Goal: Task Accomplishment & Management: Complete application form

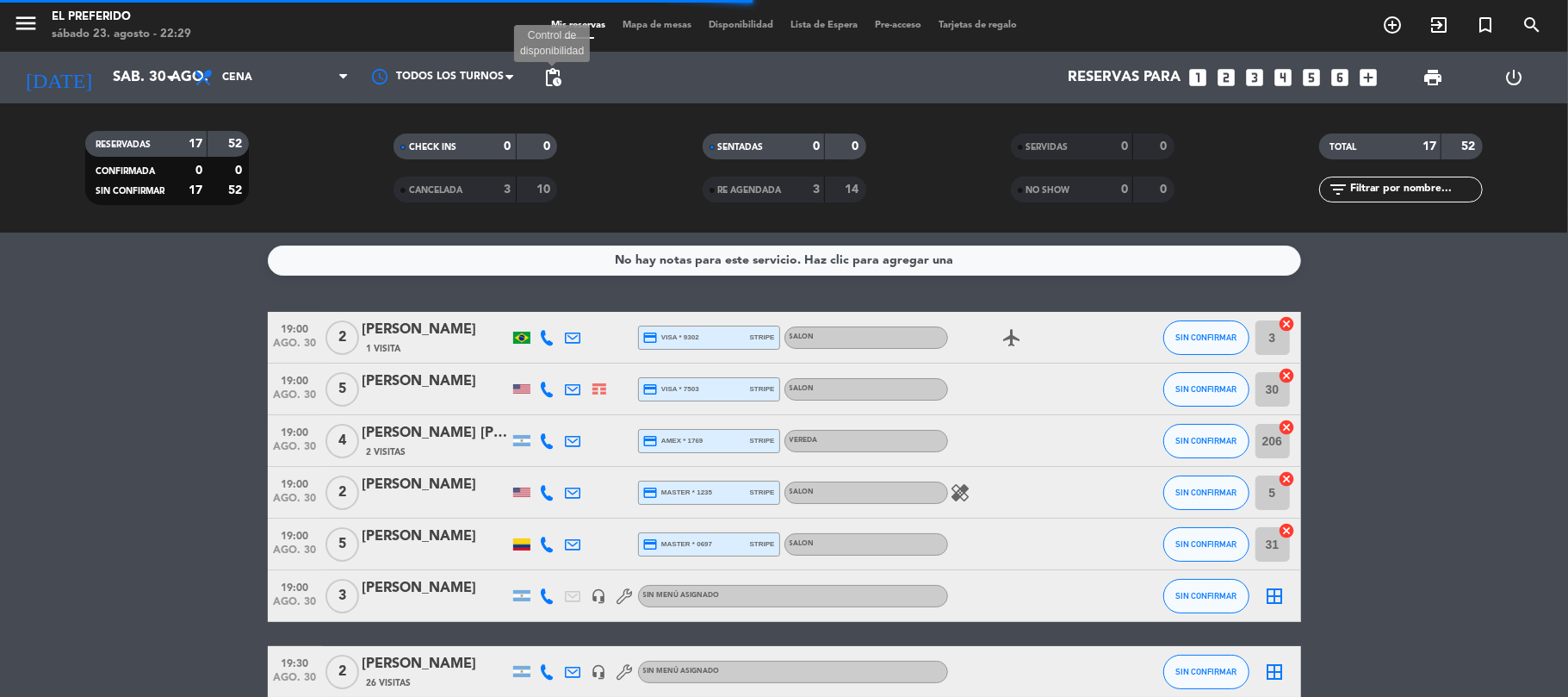
click at [550, 77] on span "pending_actions" at bounding box center [553, 77] width 21 height 21
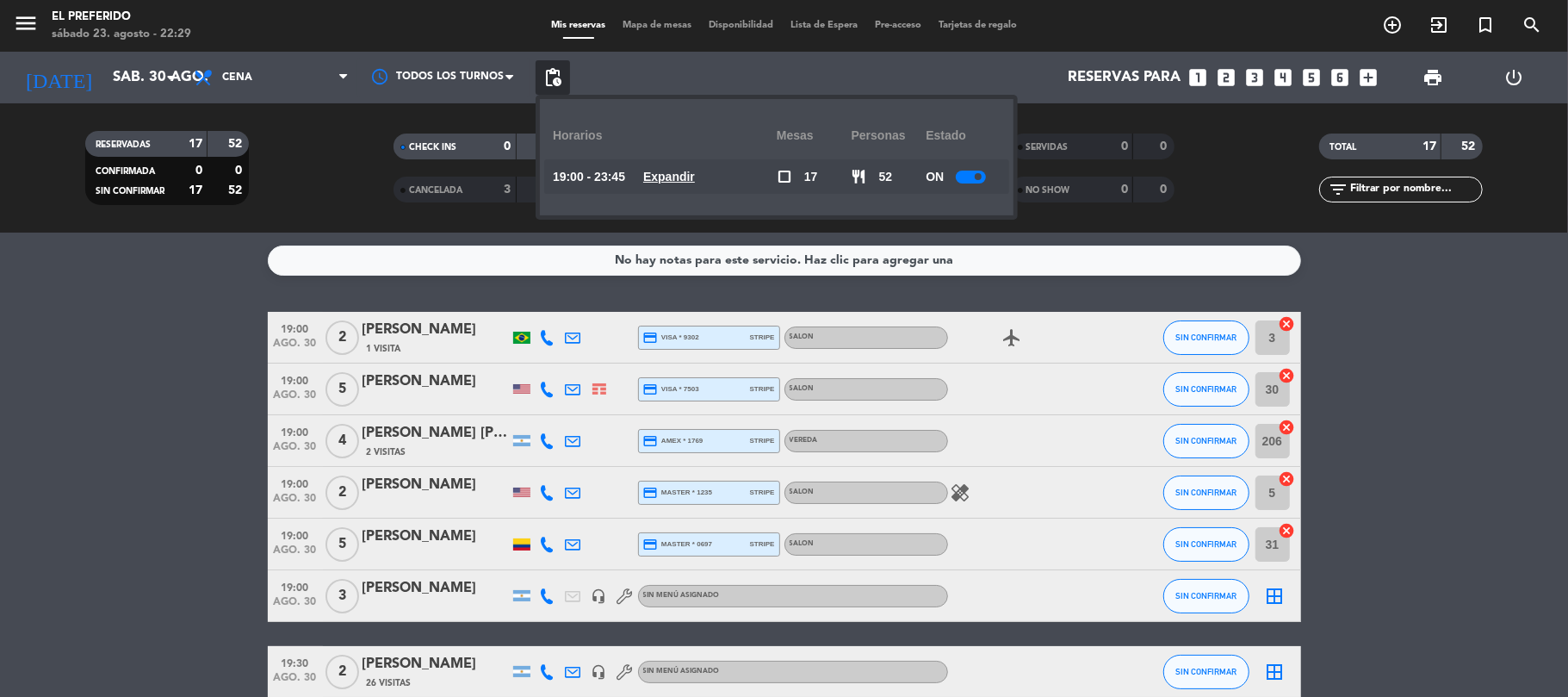
click at [687, 173] on u "Expandir" at bounding box center [669, 177] width 51 height 14
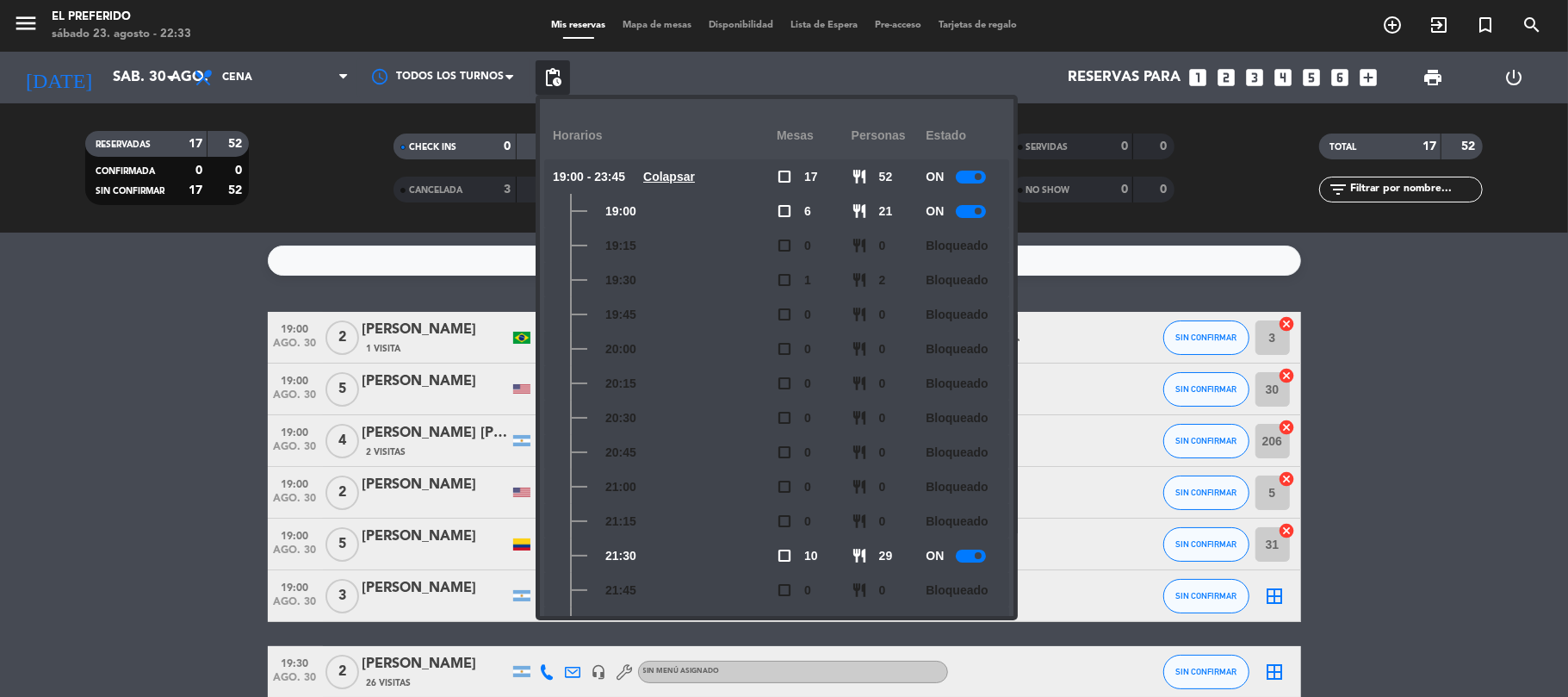
click at [1203, 87] on icon "looks_one" at bounding box center [1198, 77] width 23 height 23
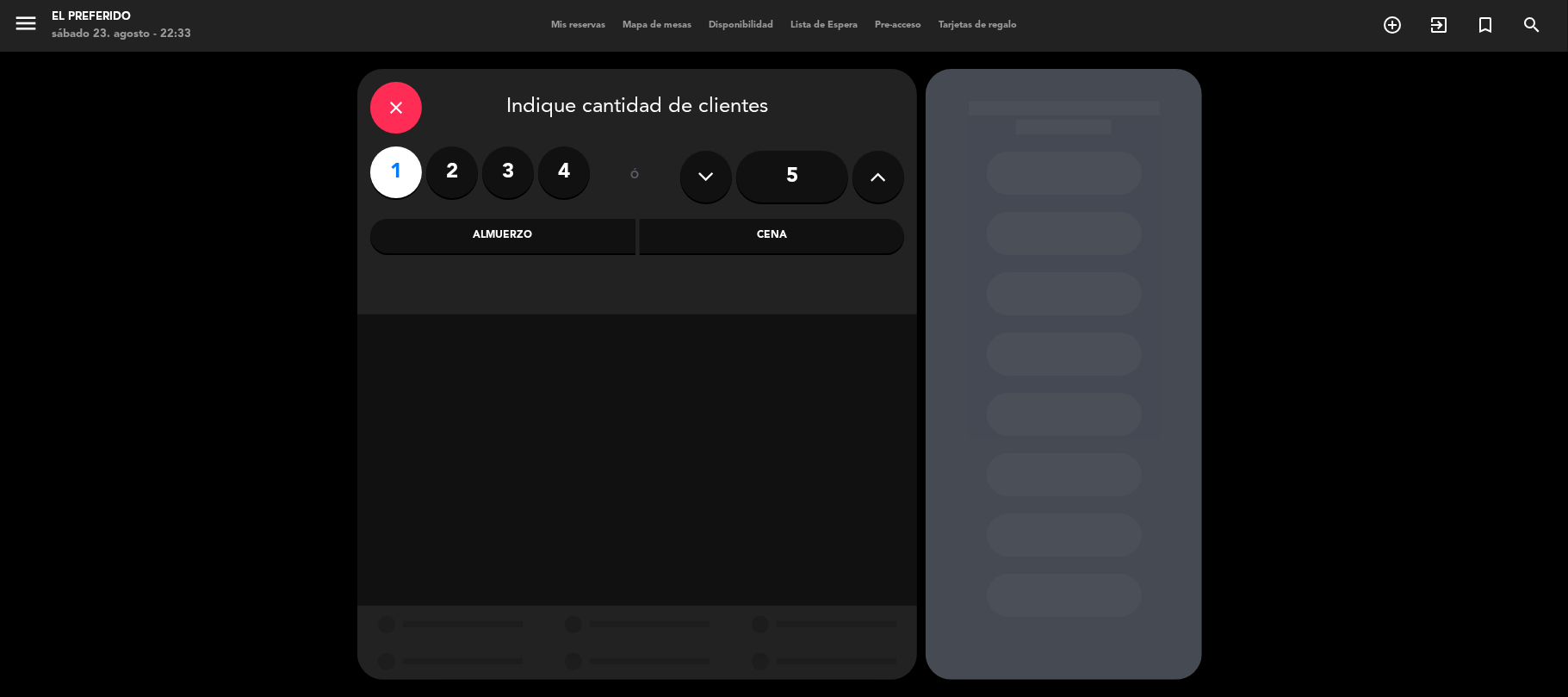
click at [754, 235] on div "Cena" at bounding box center [772, 235] width 265 height 35
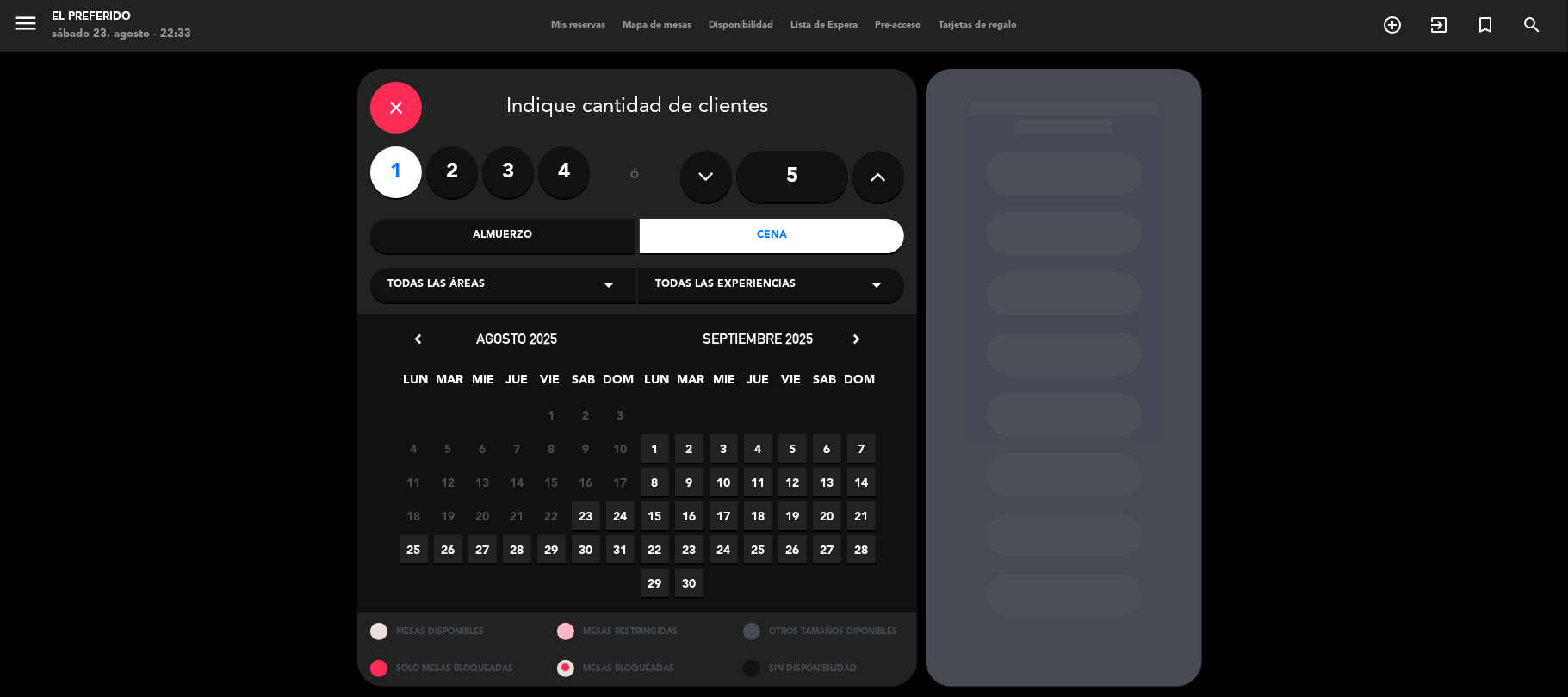
click at [596, 558] on span "30" at bounding box center [585, 549] width 29 height 29
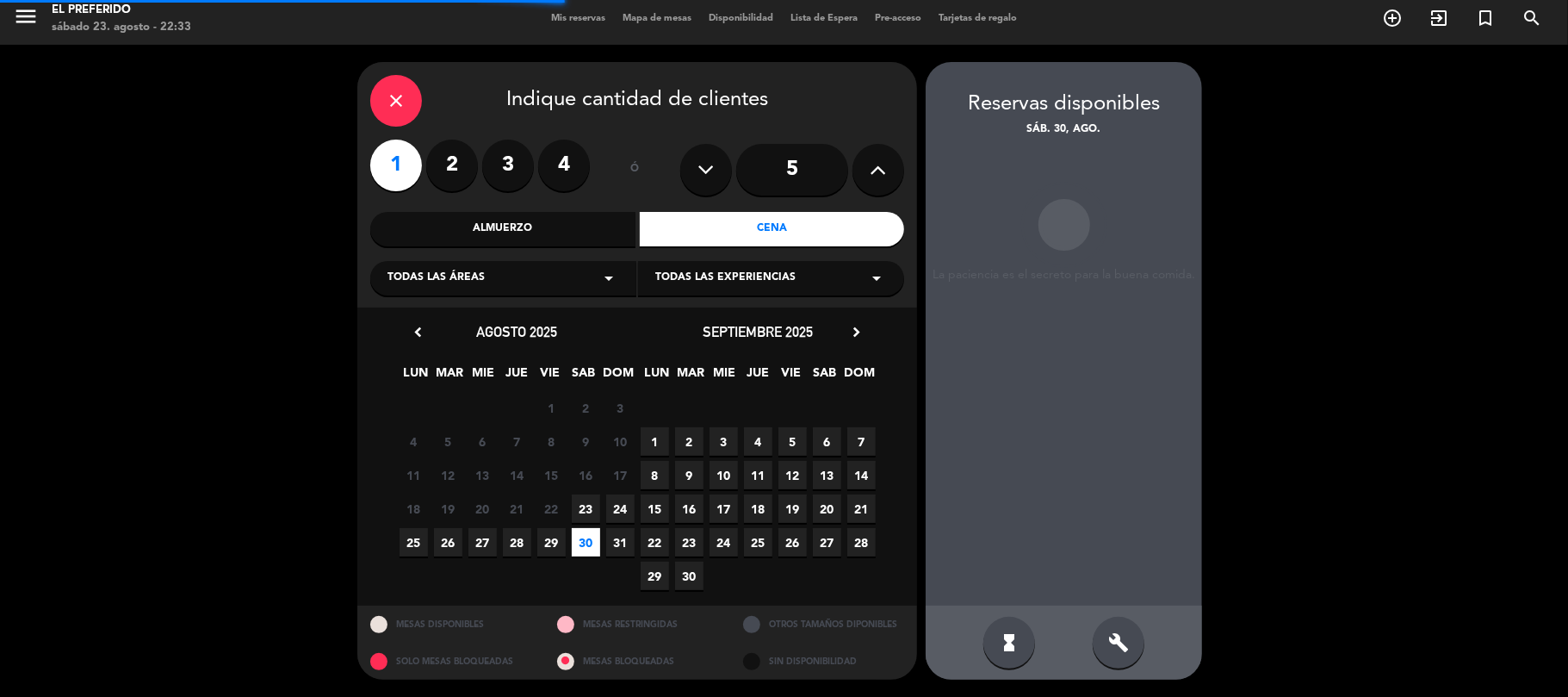
click at [1131, 646] on div "build" at bounding box center [1118, 643] width 51 height 51
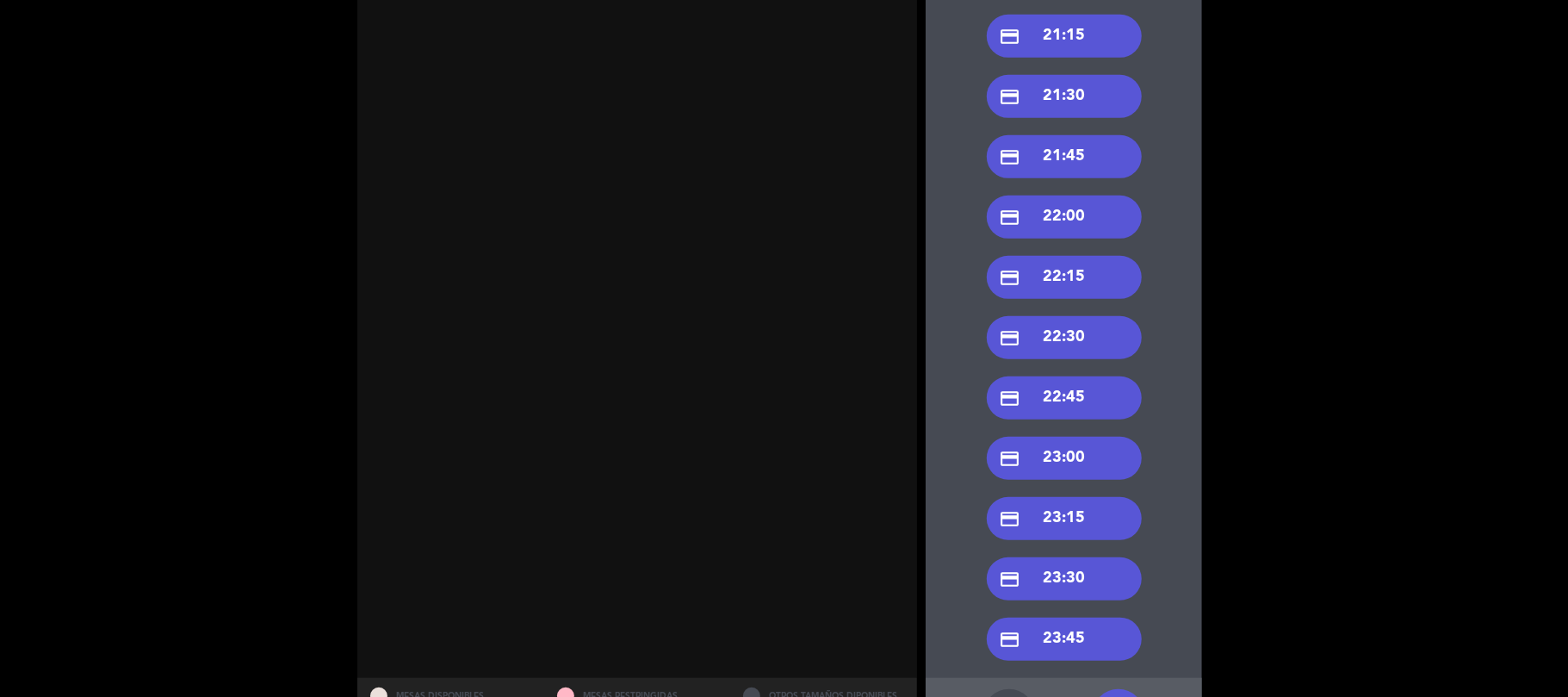
scroll to position [0, 0]
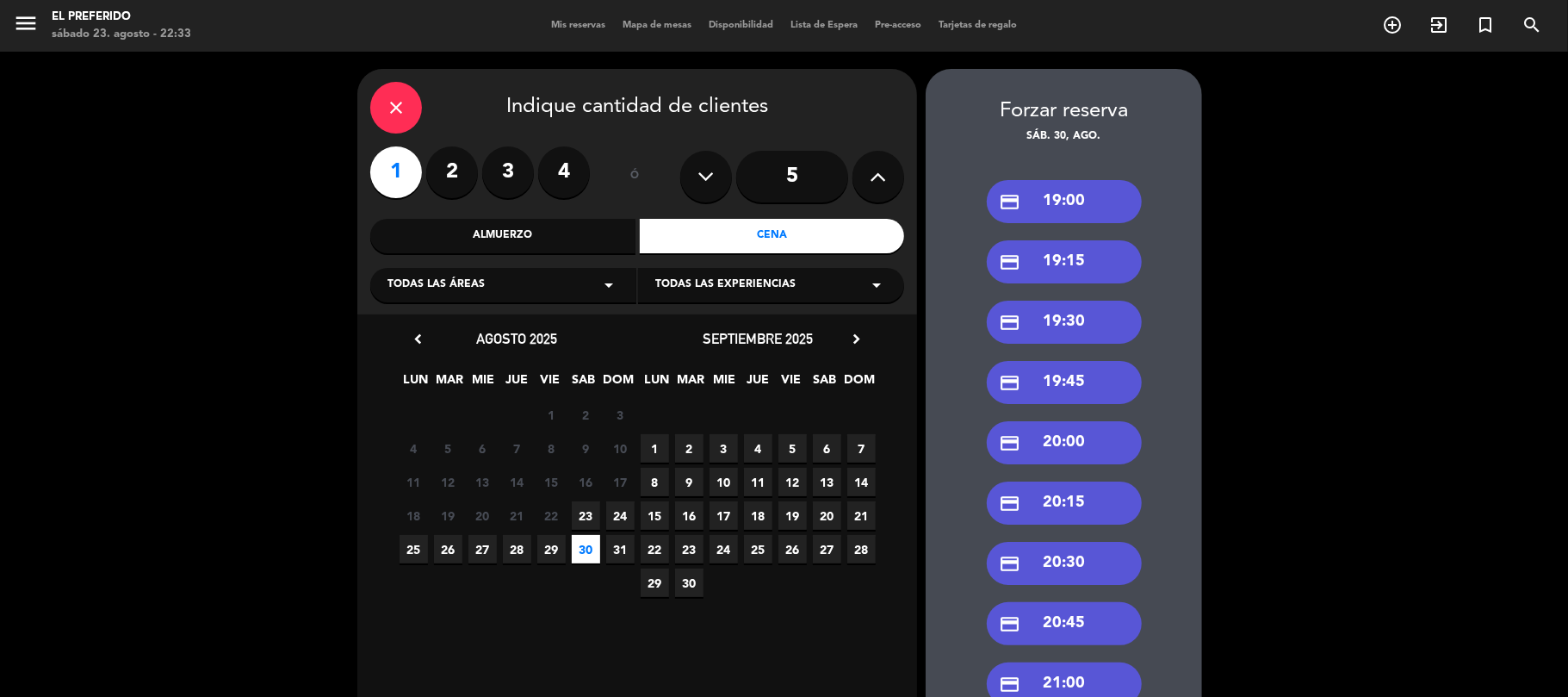
drag, startPoint x: 1089, startPoint y: 190, endPoint x: 482, endPoint y: 19, distance: 630.6
click at [1064, 204] on div "credit_card 19:00" at bounding box center [1064, 202] width 155 height 44
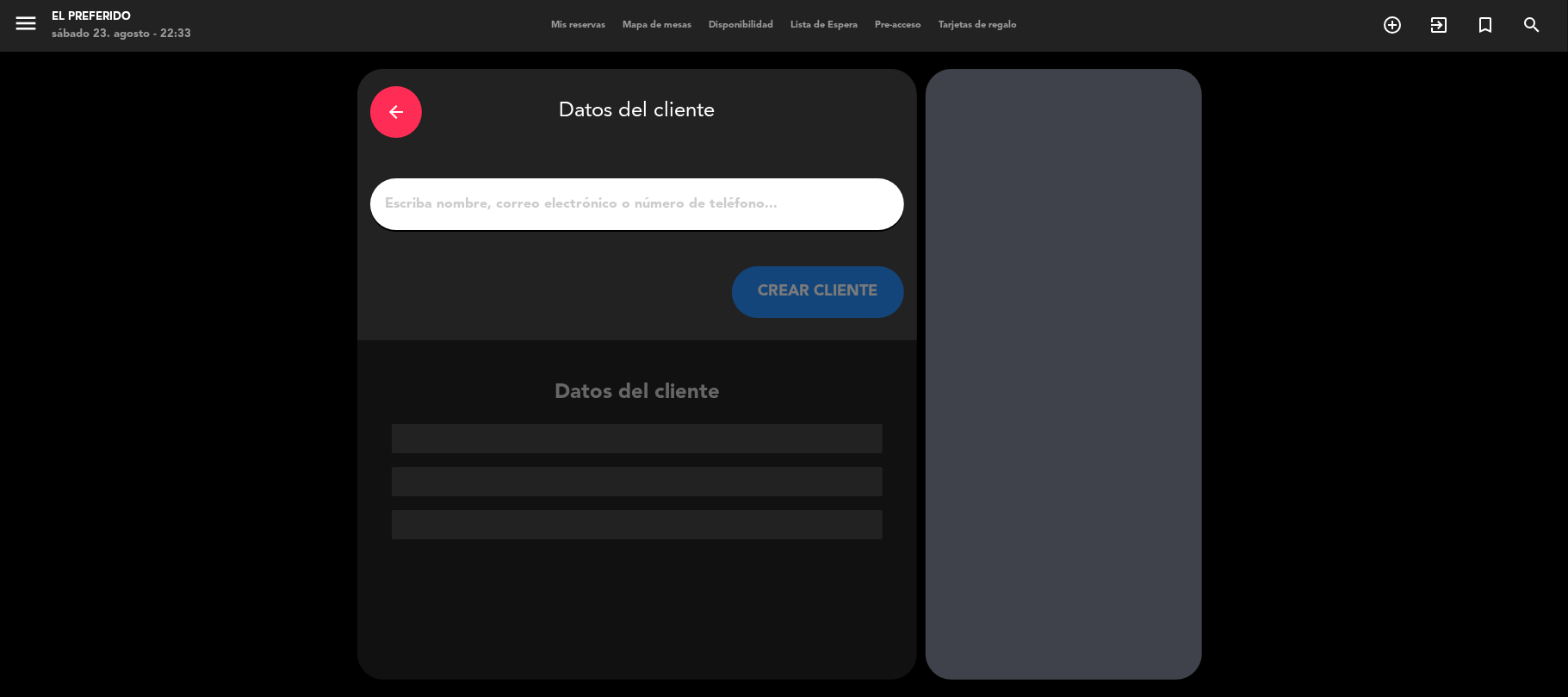
click at [638, 169] on div "arrow_back Datos del cliente CREAR CLIENTE" at bounding box center [637, 205] width 560 height 271
click at [493, 192] on input "1" at bounding box center [638, 204] width 508 height 24
paste input "[PERSON_NAME]"
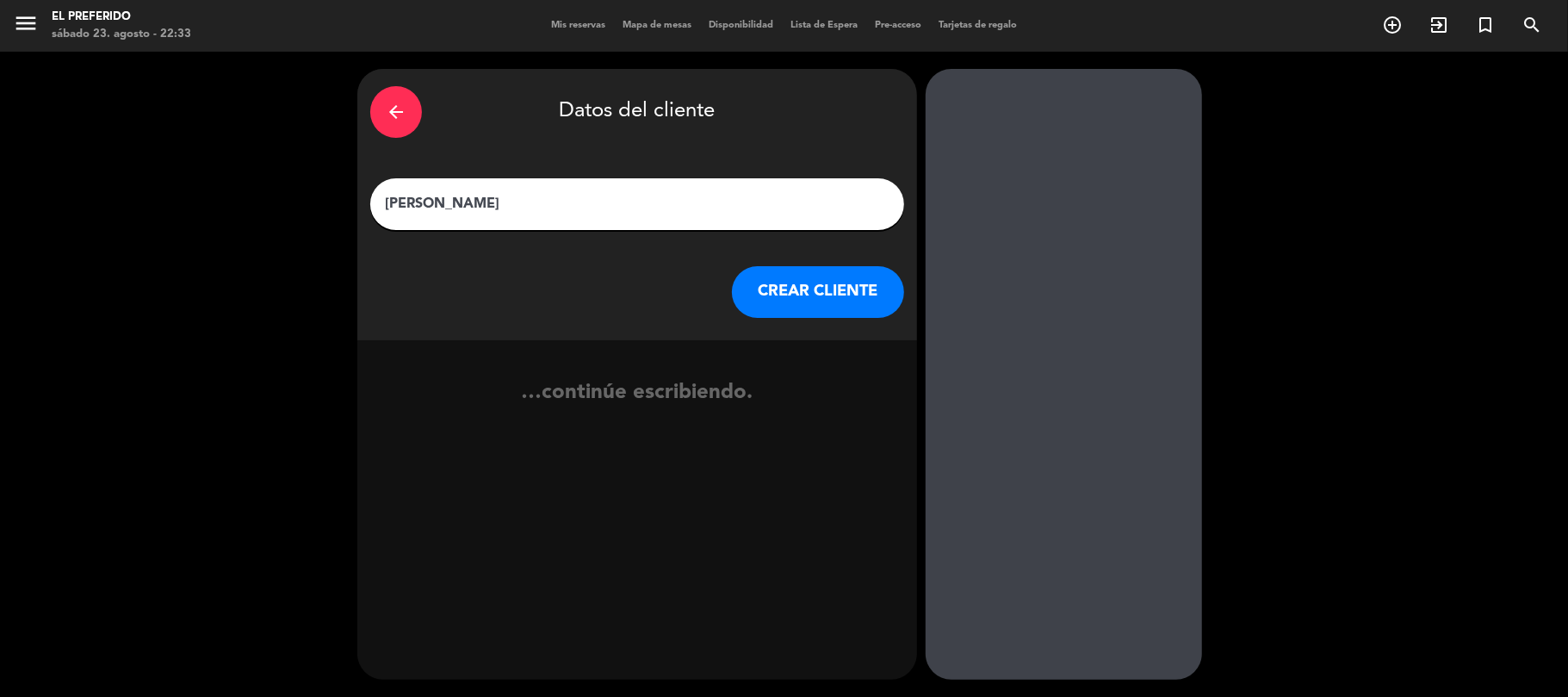
type input "[PERSON_NAME]"
click at [807, 284] on button "CREAR CLIENTE" at bounding box center [818, 292] width 172 height 51
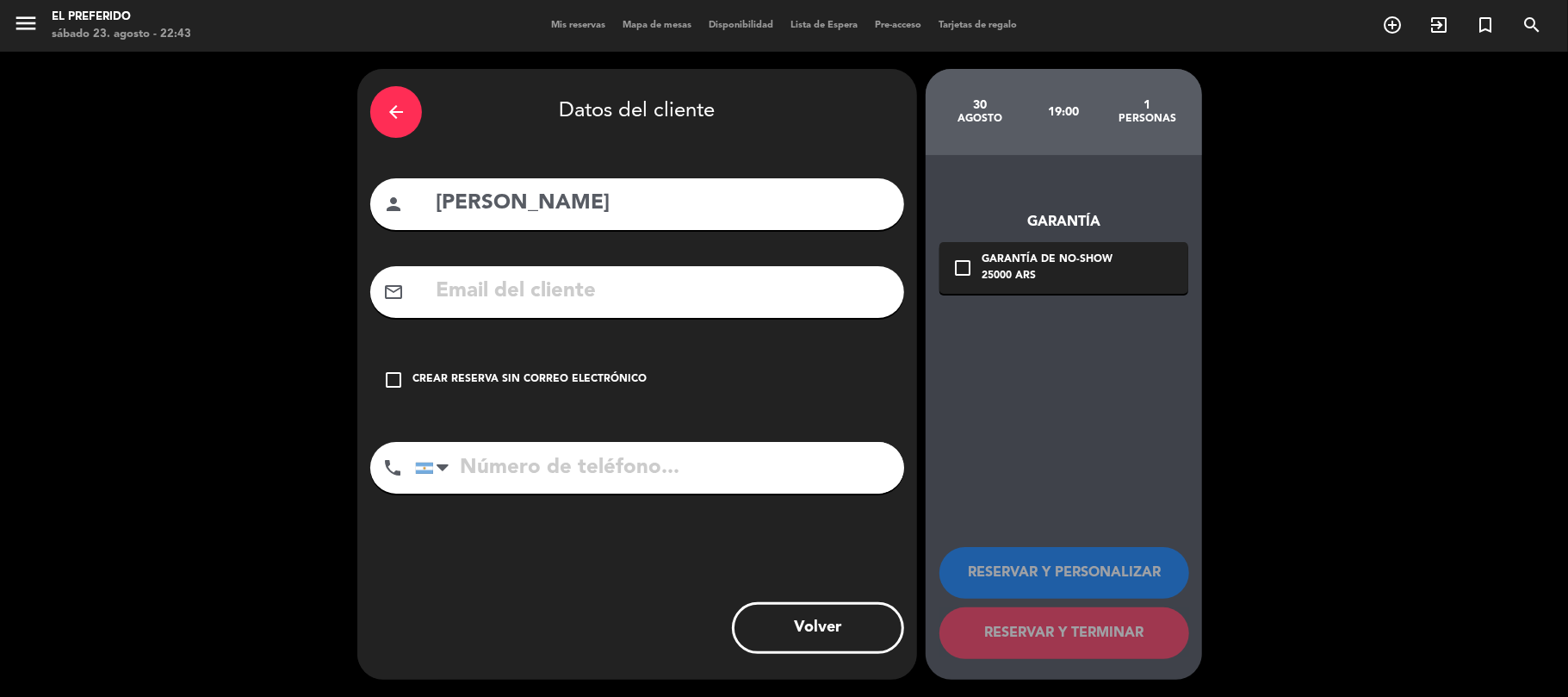
click at [497, 286] on input "text" at bounding box center [662, 292] width 457 height 36
paste input "[EMAIL_ADDRESS][DOMAIN_NAME]"
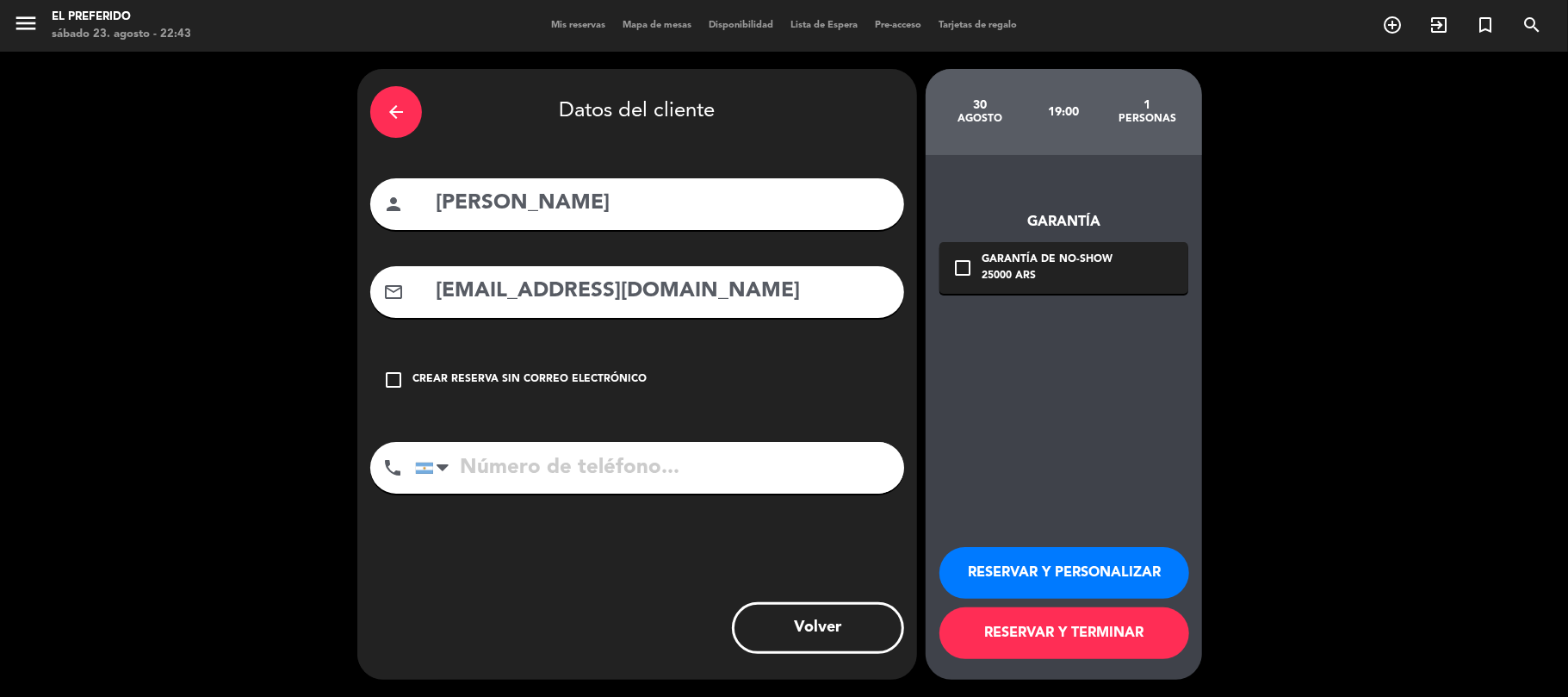
type input "[EMAIL_ADDRESS][DOMAIN_NAME]"
click at [573, 483] on input "tel" at bounding box center [659, 468] width 489 height 51
paste input "[PHONE_NUMBER]"
type input "[PHONE_NUMBER]"
click at [1034, 560] on button "RESERVAR Y PERSONALIZAR" at bounding box center [1064, 572] width 250 height 51
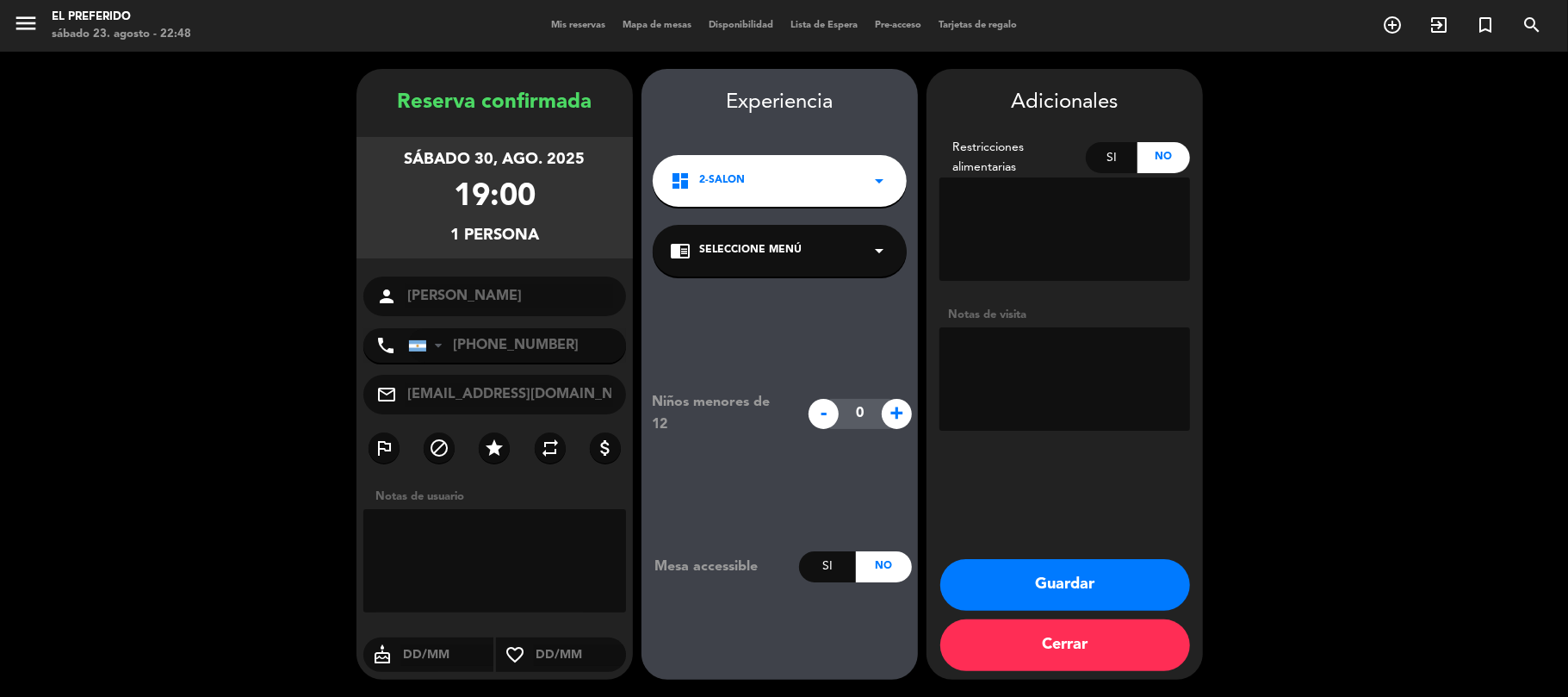
drag, startPoint x: 538, startPoint y: 218, endPoint x: 396, endPoint y: 112, distance: 177.2
click at [396, 112] on div "Reserva confirmada sábado 30, ago. 2025 19:00 1 persona person [PERSON_NAME] ph…" at bounding box center [495, 391] width 277 height 610
copy div "Reserva confirmada sábado 30, ago. 2025 19:00 1 persona"
click at [1023, 355] on textarea at bounding box center [1064, 379] width 250 height 104
type textarea "En barra si es posible"
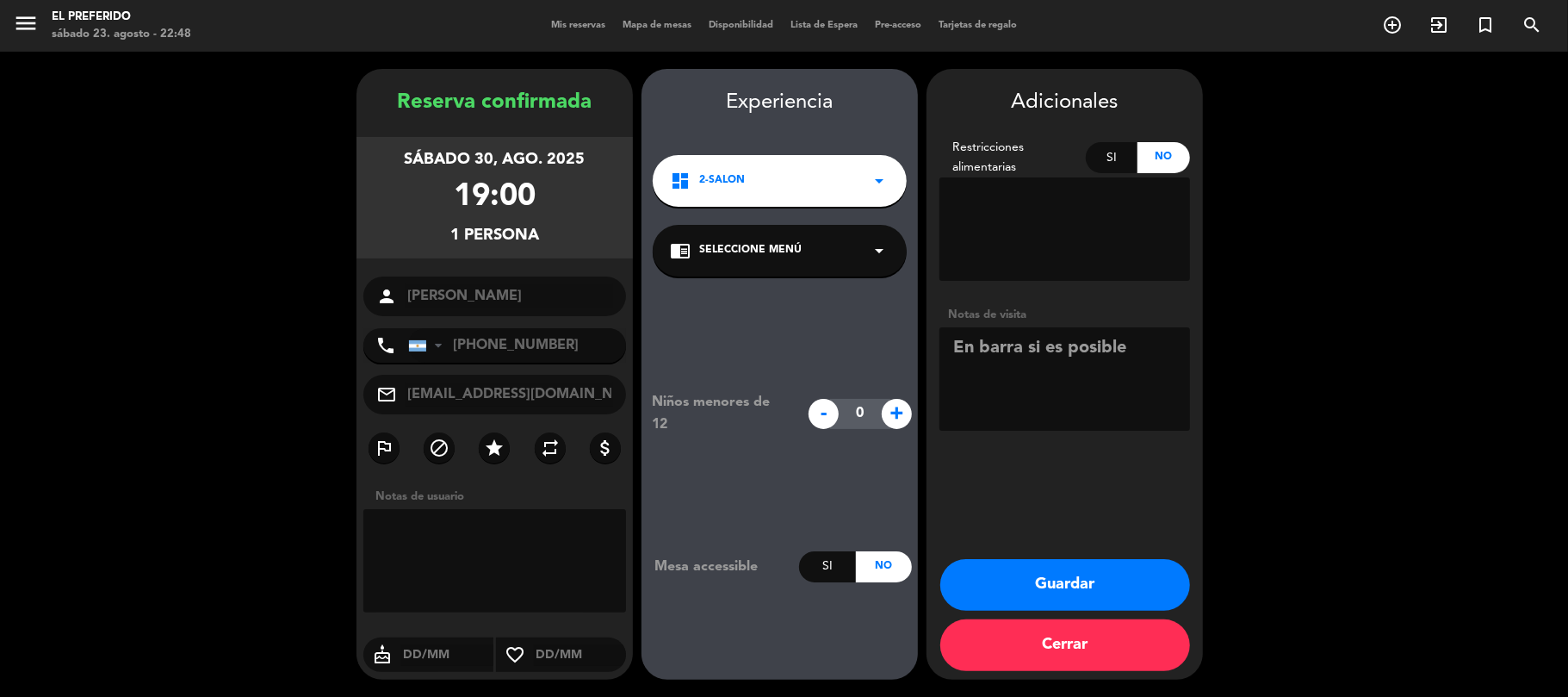
click at [1077, 568] on button "Guardar" at bounding box center [1065, 584] width 250 height 51
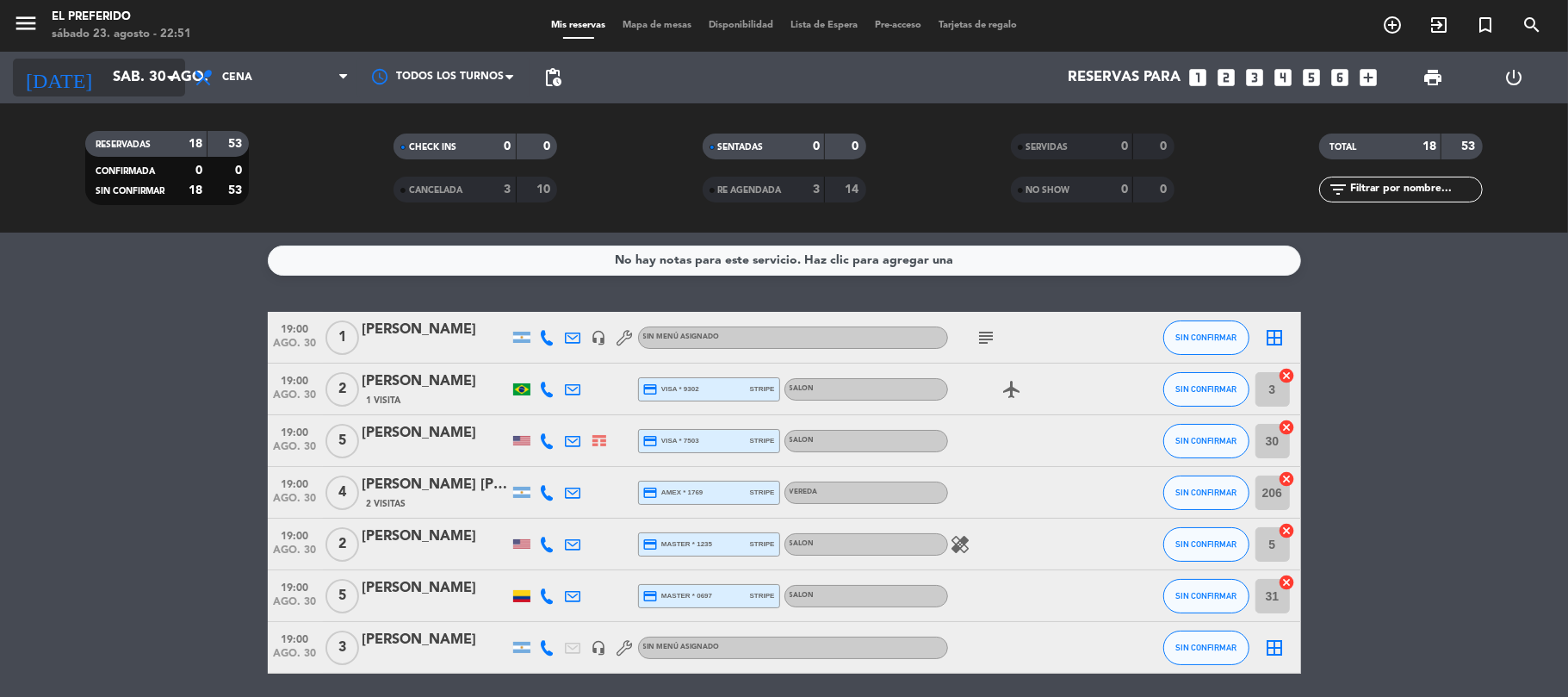
click at [139, 77] on input "sáb. 30 ago." at bounding box center [197, 78] width 186 height 34
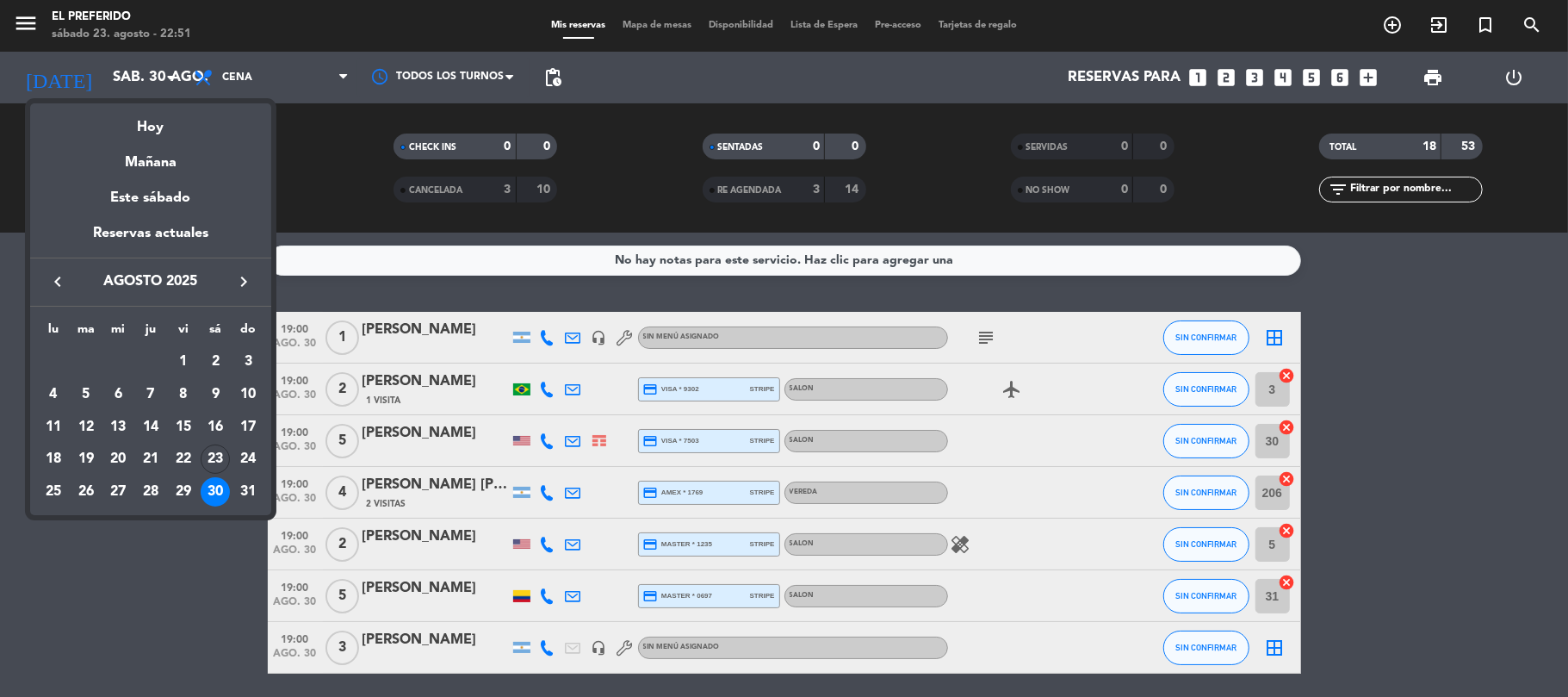
click at [238, 288] on icon "keyboard_arrow_right" at bounding box center [243, 281] width 21 height 21
click at [153, 497] on div "25" at bounding box center [151, 491] width 30 height 30
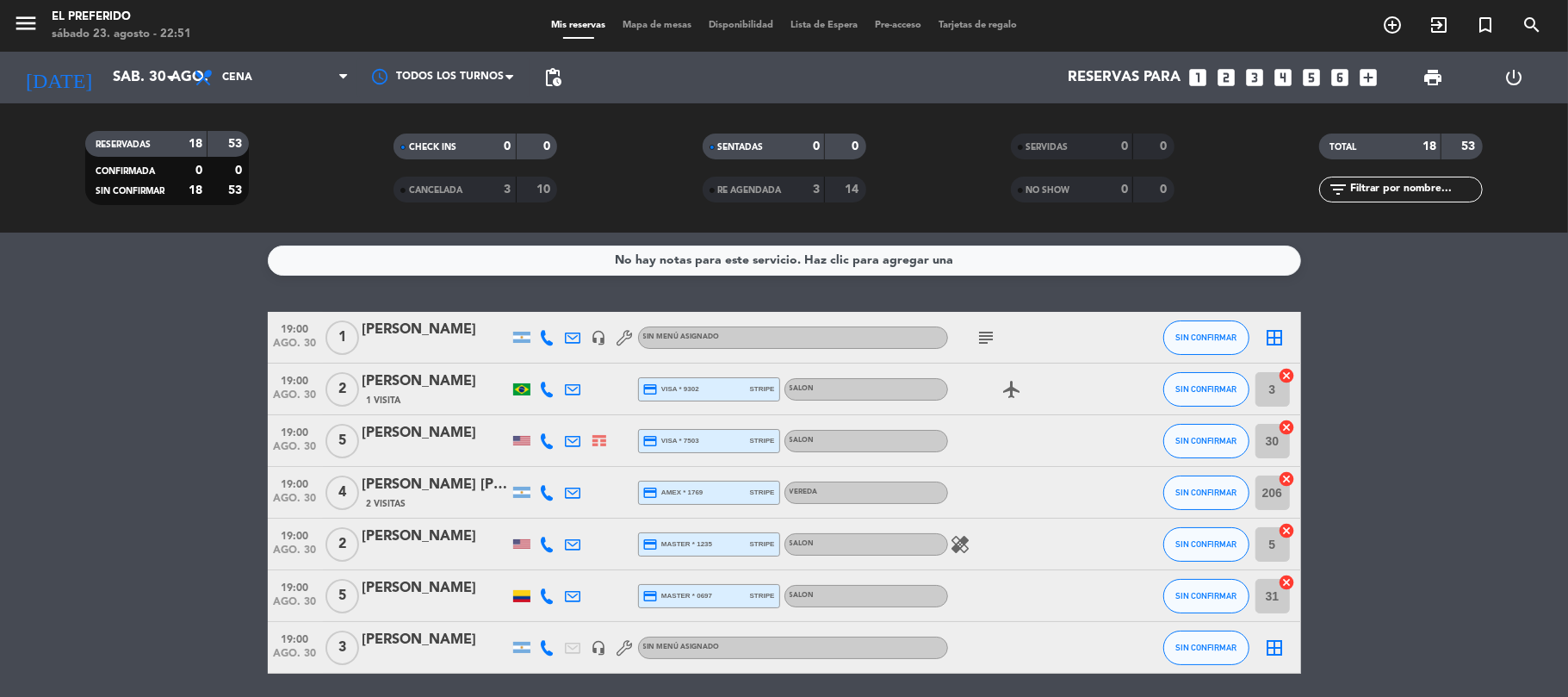
type input "[DEMOGRAPHIC_DATA] [DATE]"
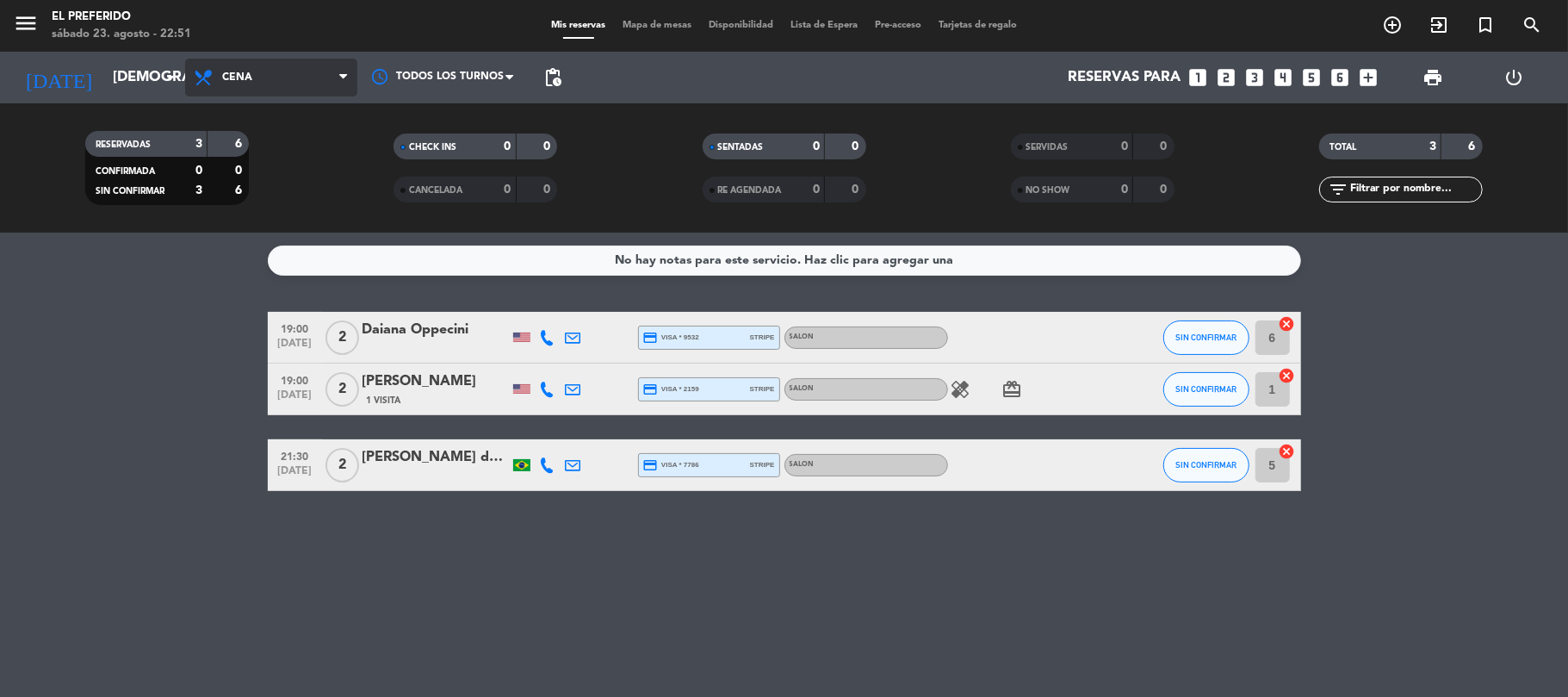
click at [287, 72] on span "Cena" at bounding box center [271, 77] width 172 height 38
click at [287, 138] on div "menu El Preferido sábado 23. agosto - 22:51 Mis reservas Mapa de mesas Disponib…" at bounding box center [784, 116] width 1568 height 232
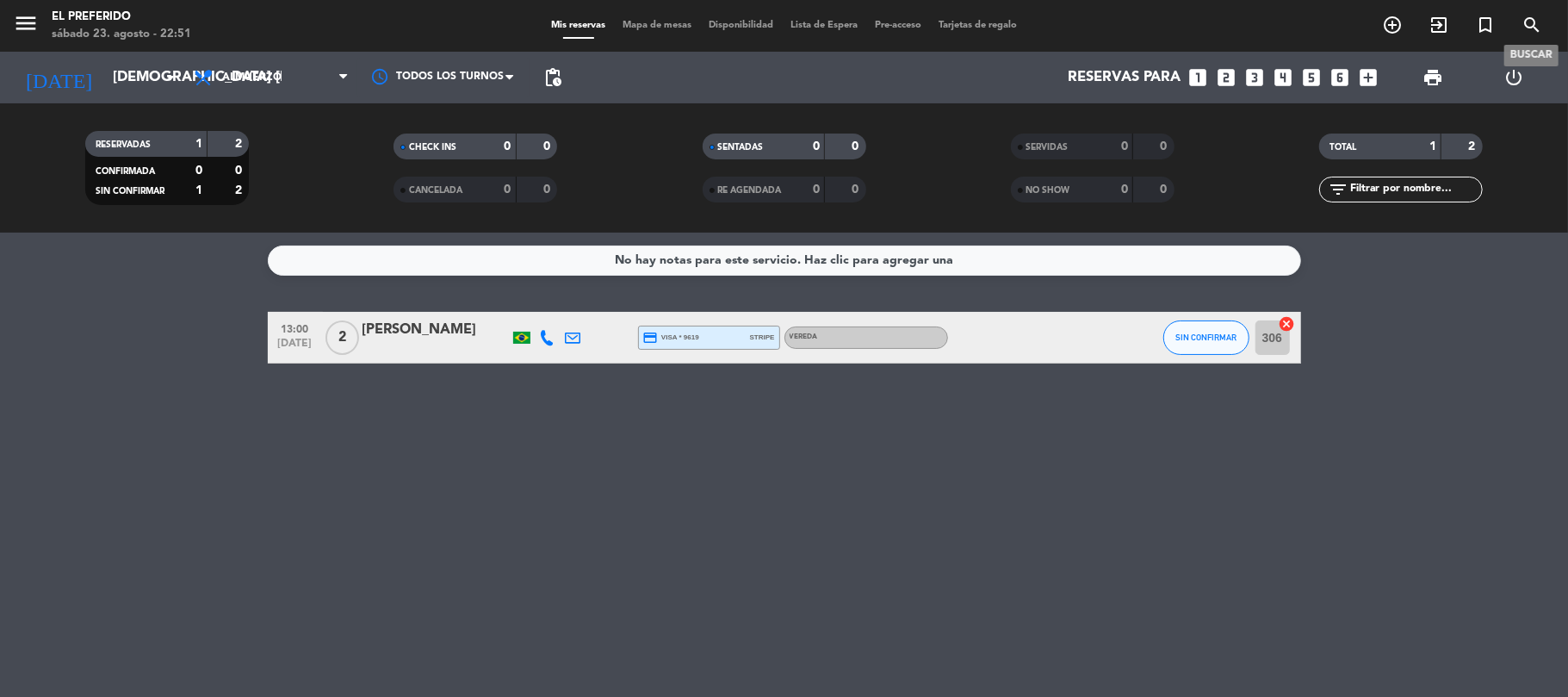
click at [1537, 28] on icon "search" at bounding box center [1531, 25] width 21 height 21
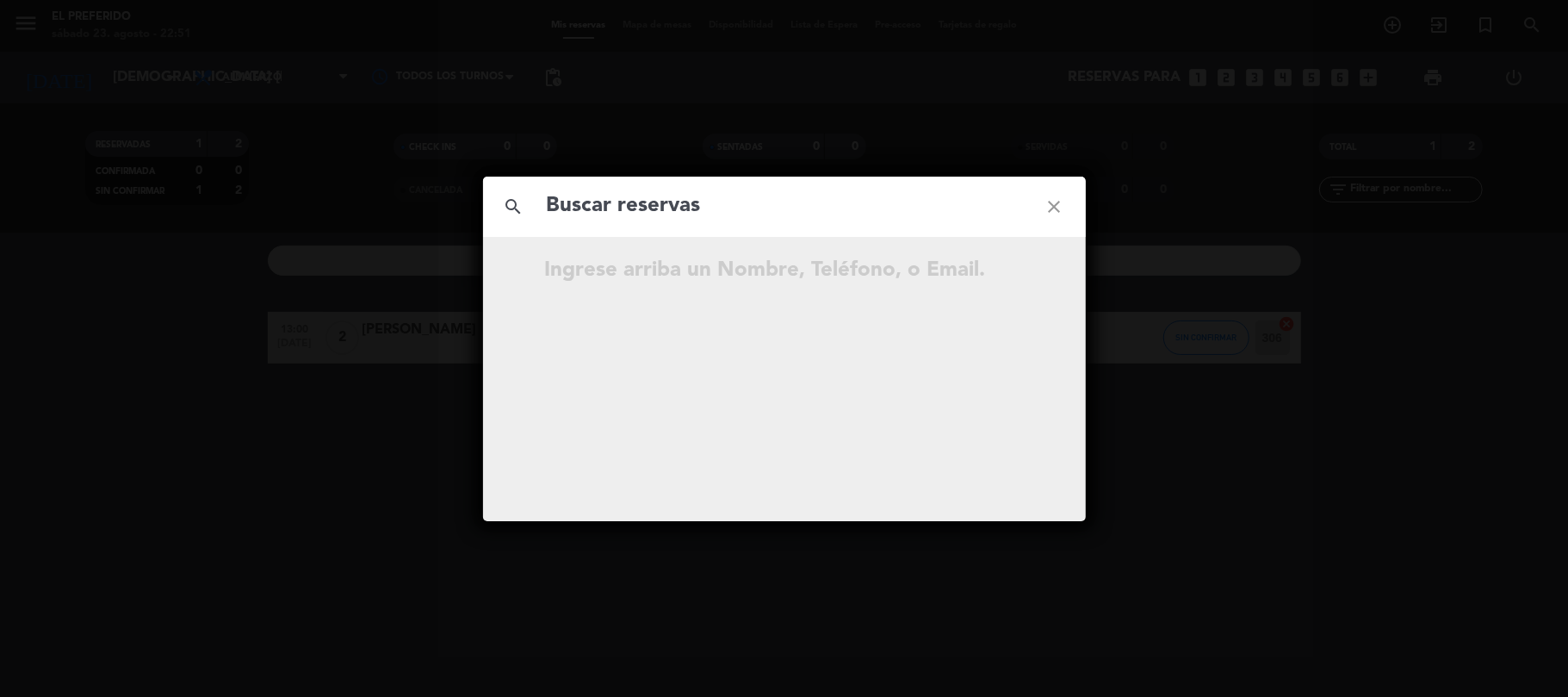
click at [653, 221] on input "text" at bounding box center [784, 207] width 479 height 36
type input "[PERSON_NAME]"
click at [1054, 215] on icon "close" at bounding box center [1054, 207] width 62 height 62
click at [576, 100] on div "search close No hay resultados para """ at bounding box center [784, 348] width 1568 height 697
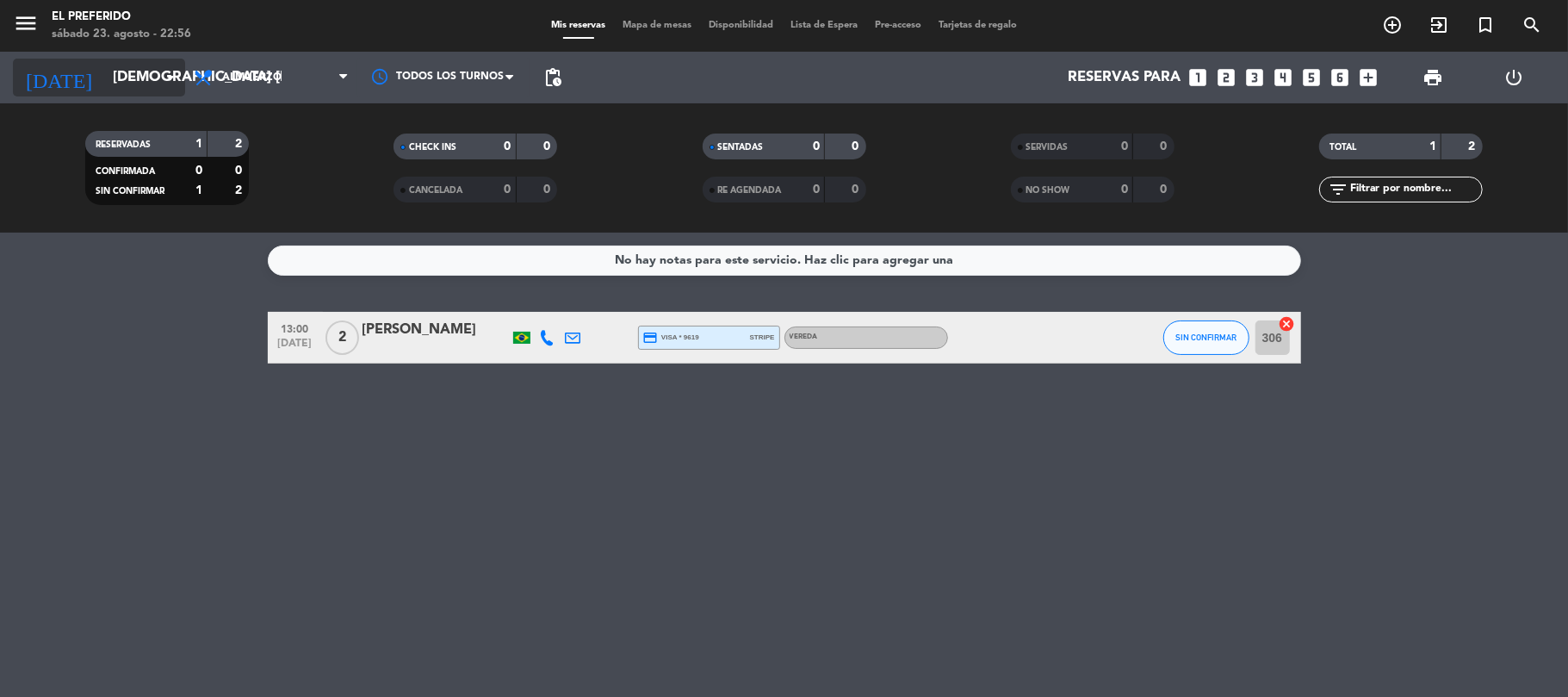
click at [131, 77] on input "[DEMOGRAPHIC_DATA] [DATE]" at bounding box center [197, 78] width 186 height 34
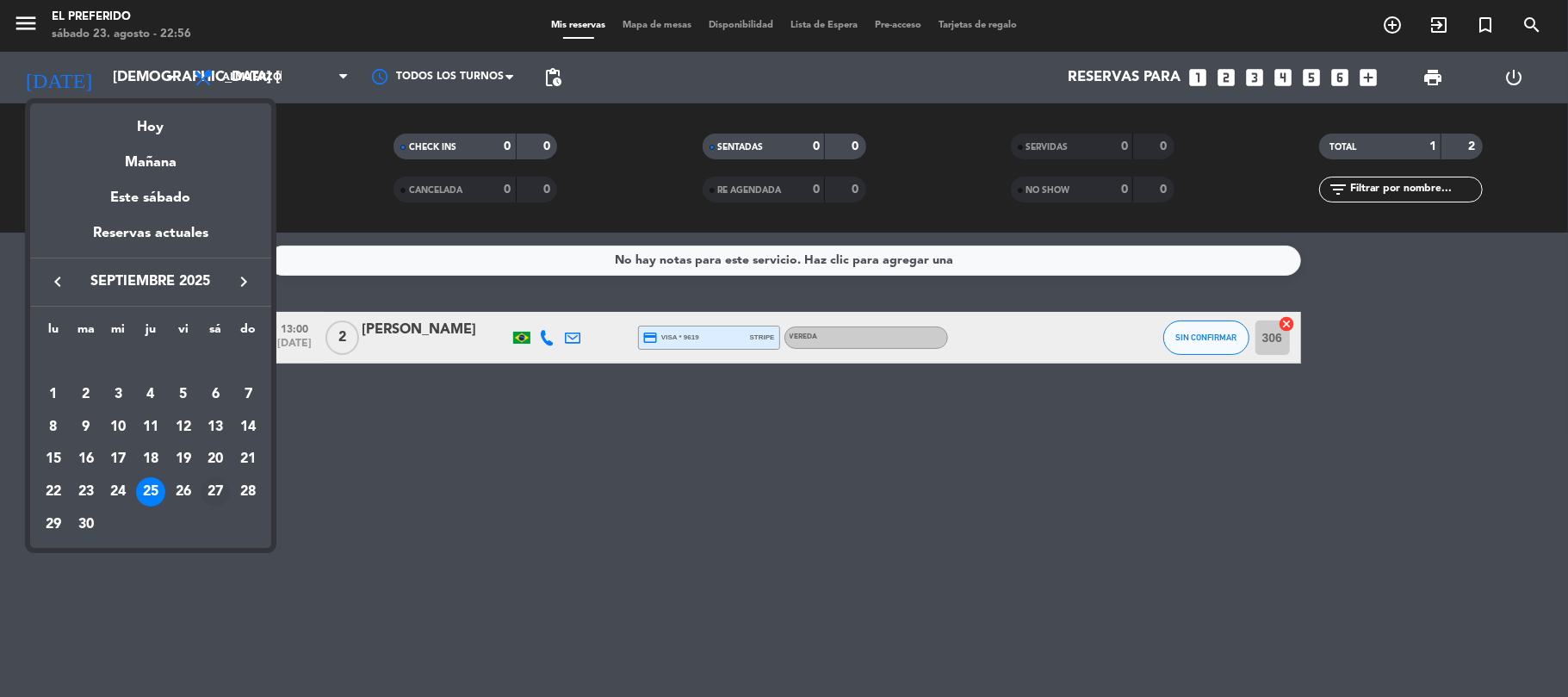
click at [214, 499] on div "27" at bounding box center [216, 491] width 30 height 30
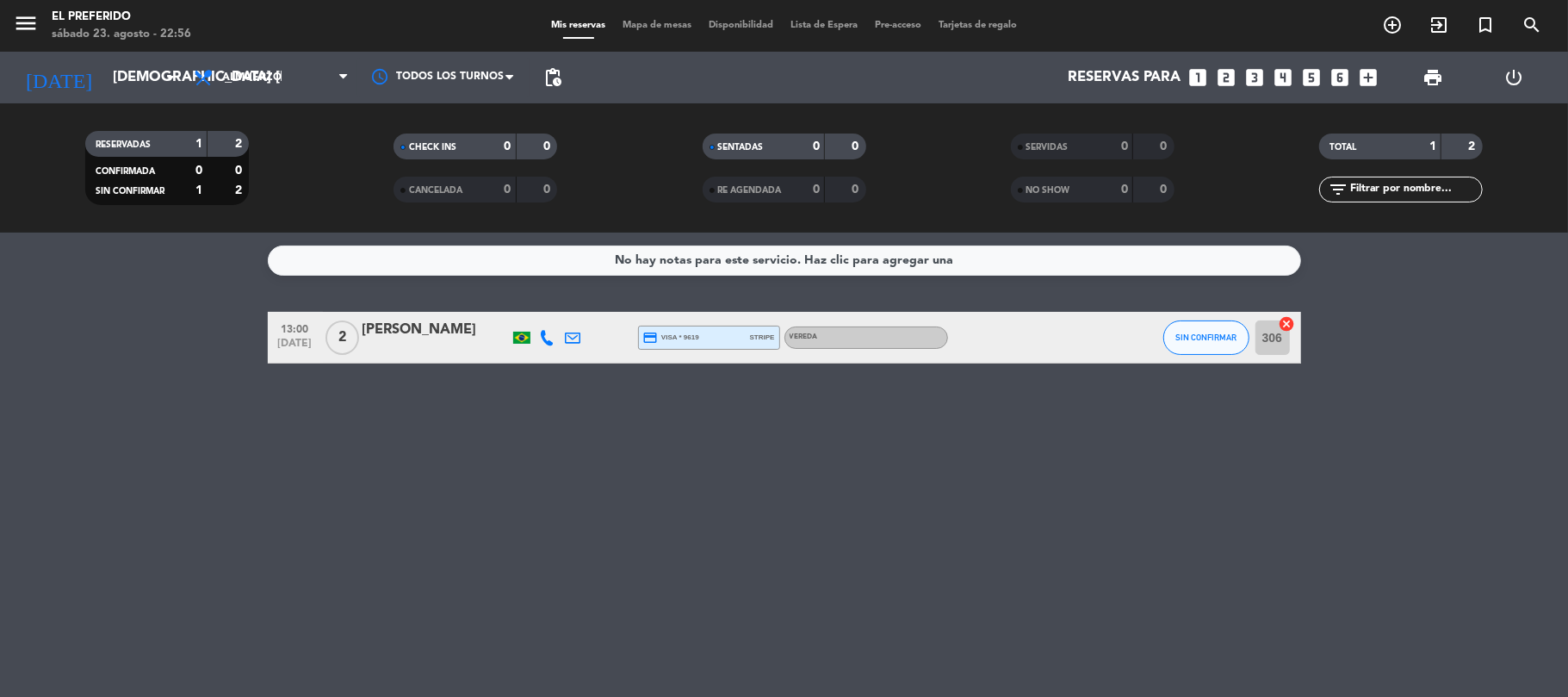
type input "sáb. [DATE]"
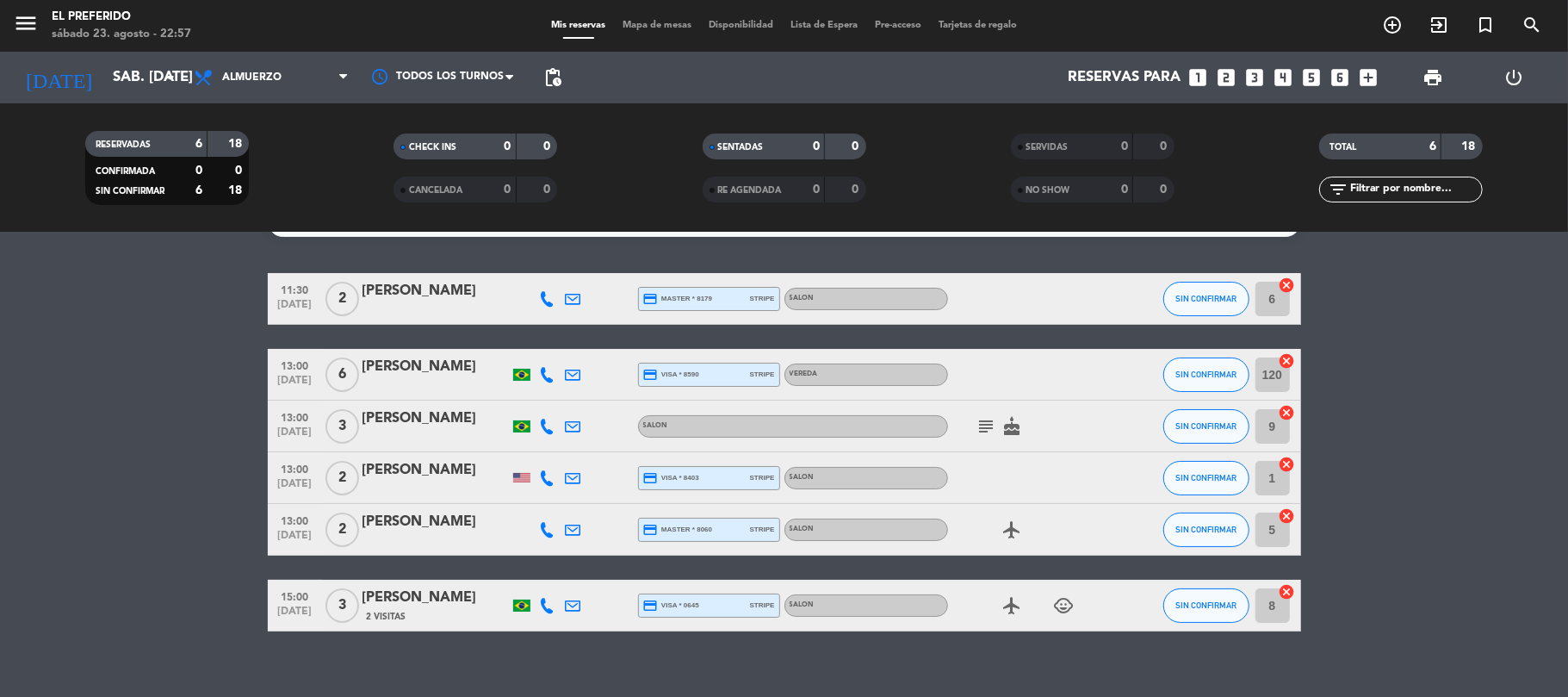
scroll to position [58, 0]
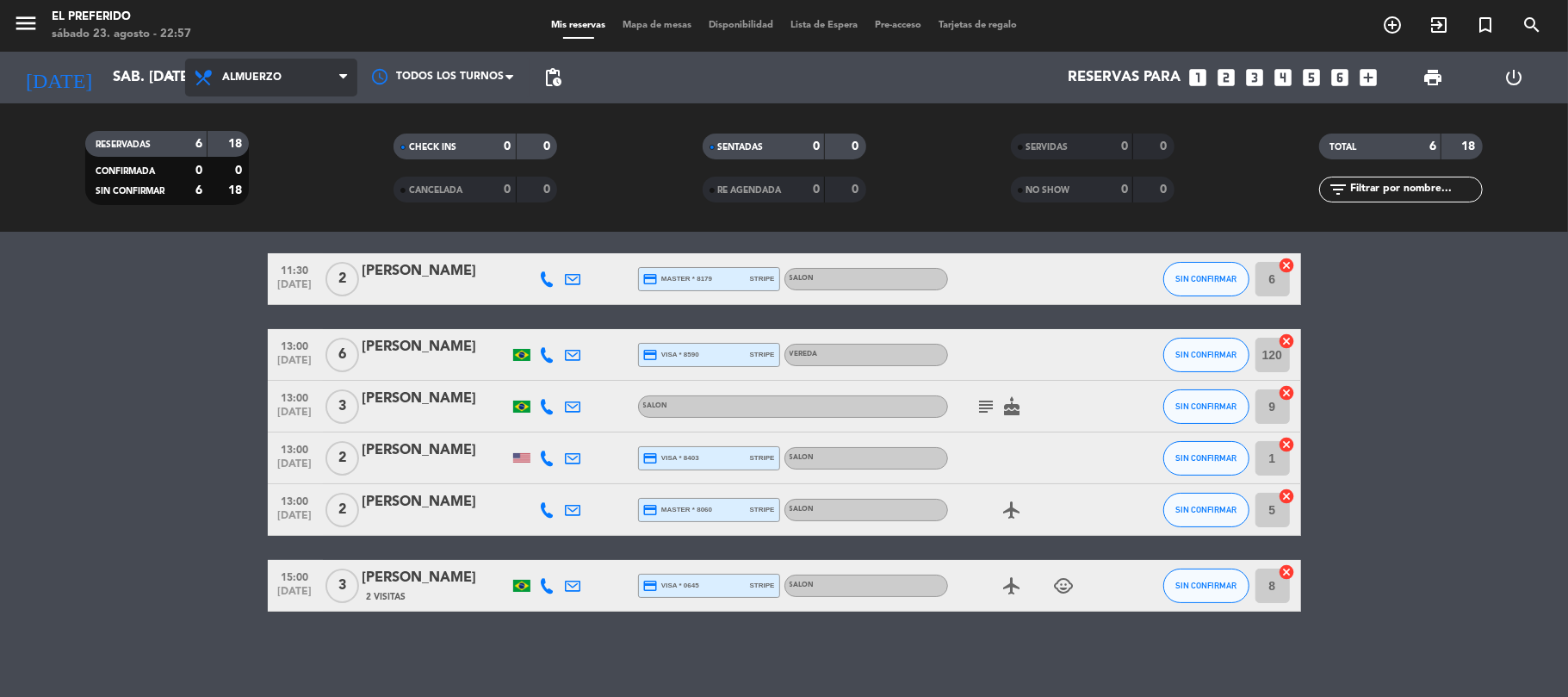
click at [286, 72] on span "Almuerzo" at bounding box center [271, 77] width 172 height 38
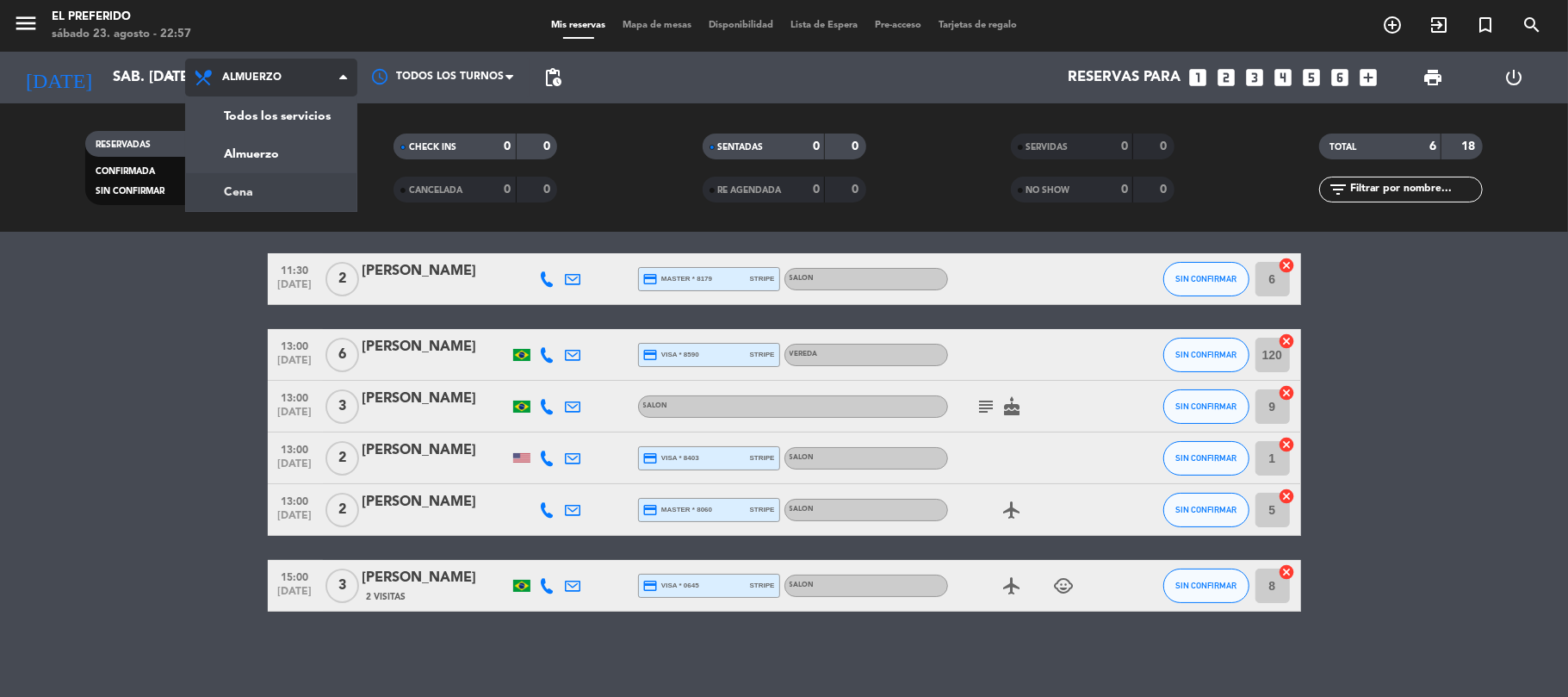
click at [290, 191] on div "menu El Preferido sábado 23. agosto - 22:57 Mis reservas Mapa de mesas Disponib…" at bounding box center [784, 116] width 1568 height 232
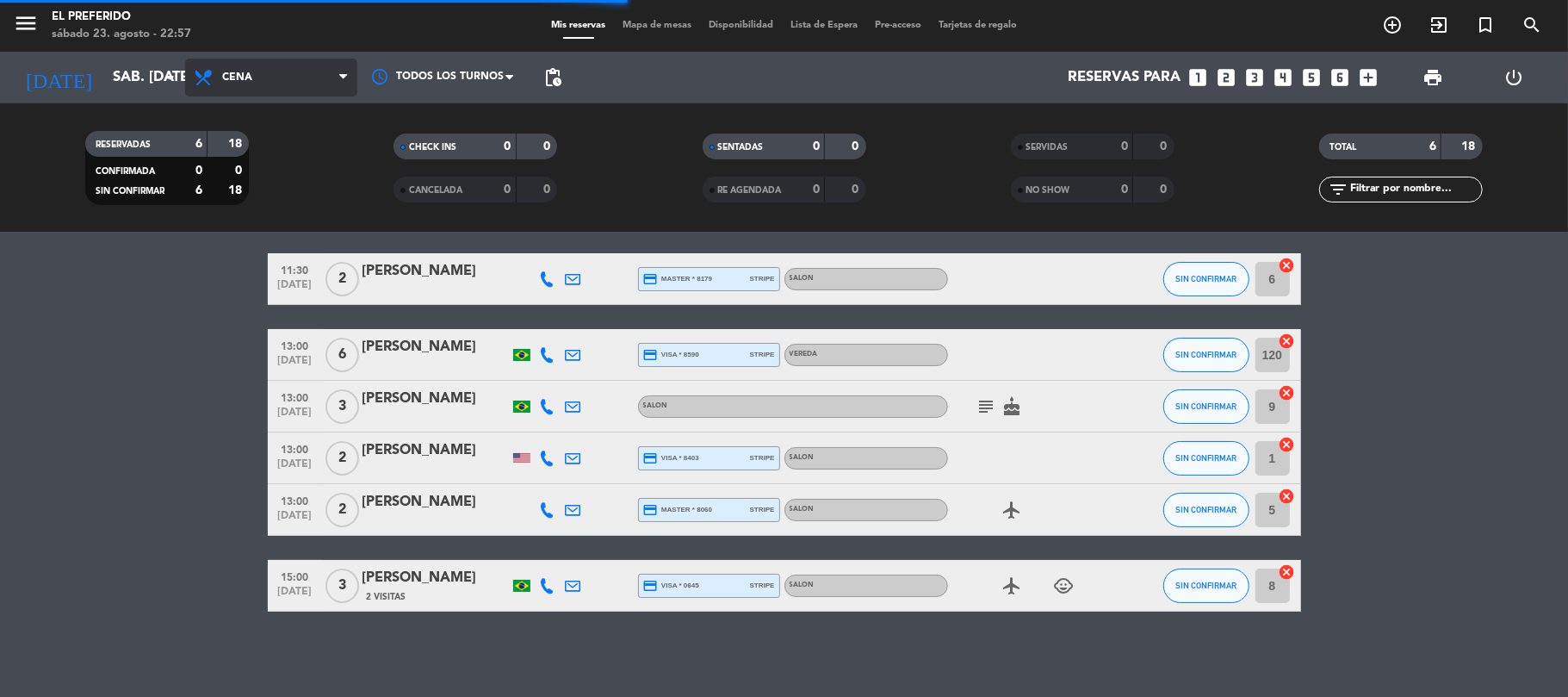
scroll to position [0, 0]
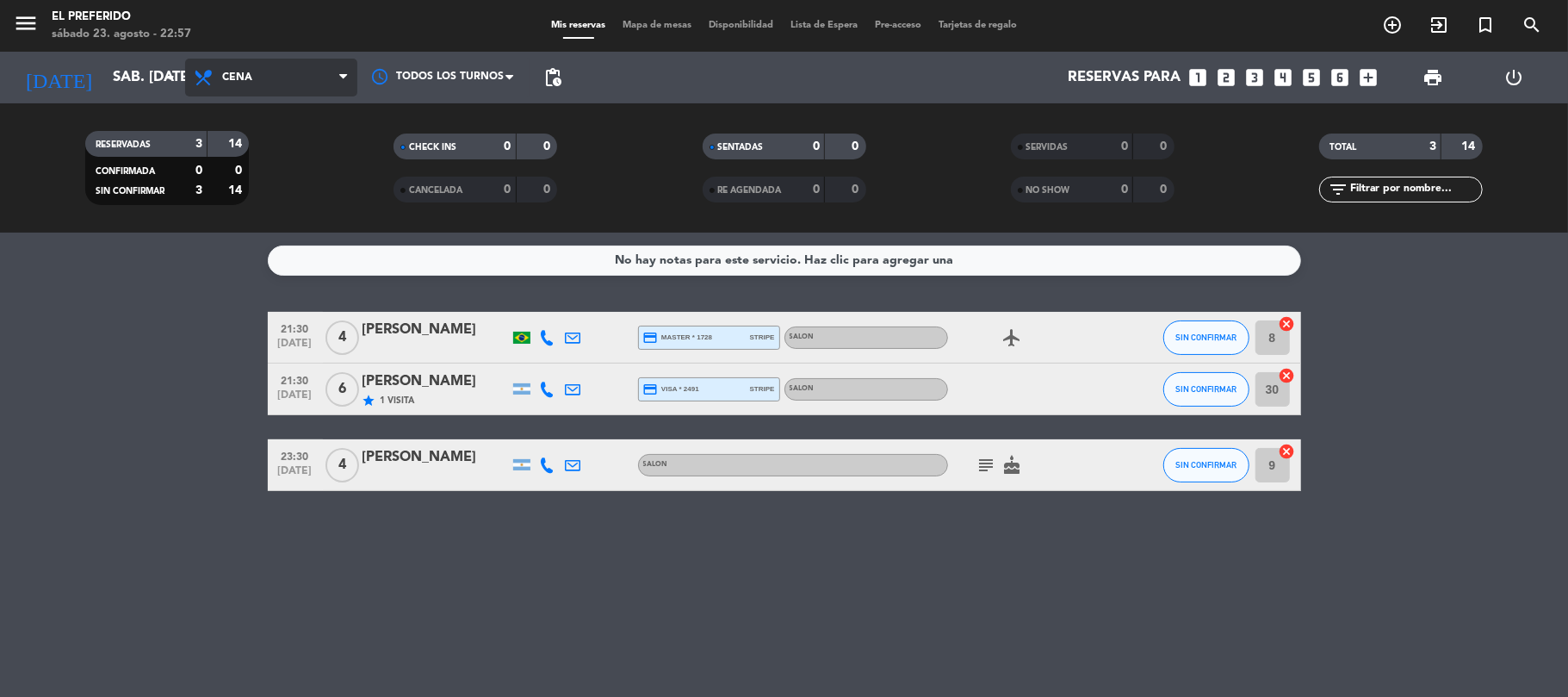
click at [291, 79] on span "Cena" at bounding box center [271, 77] width 172 height 38
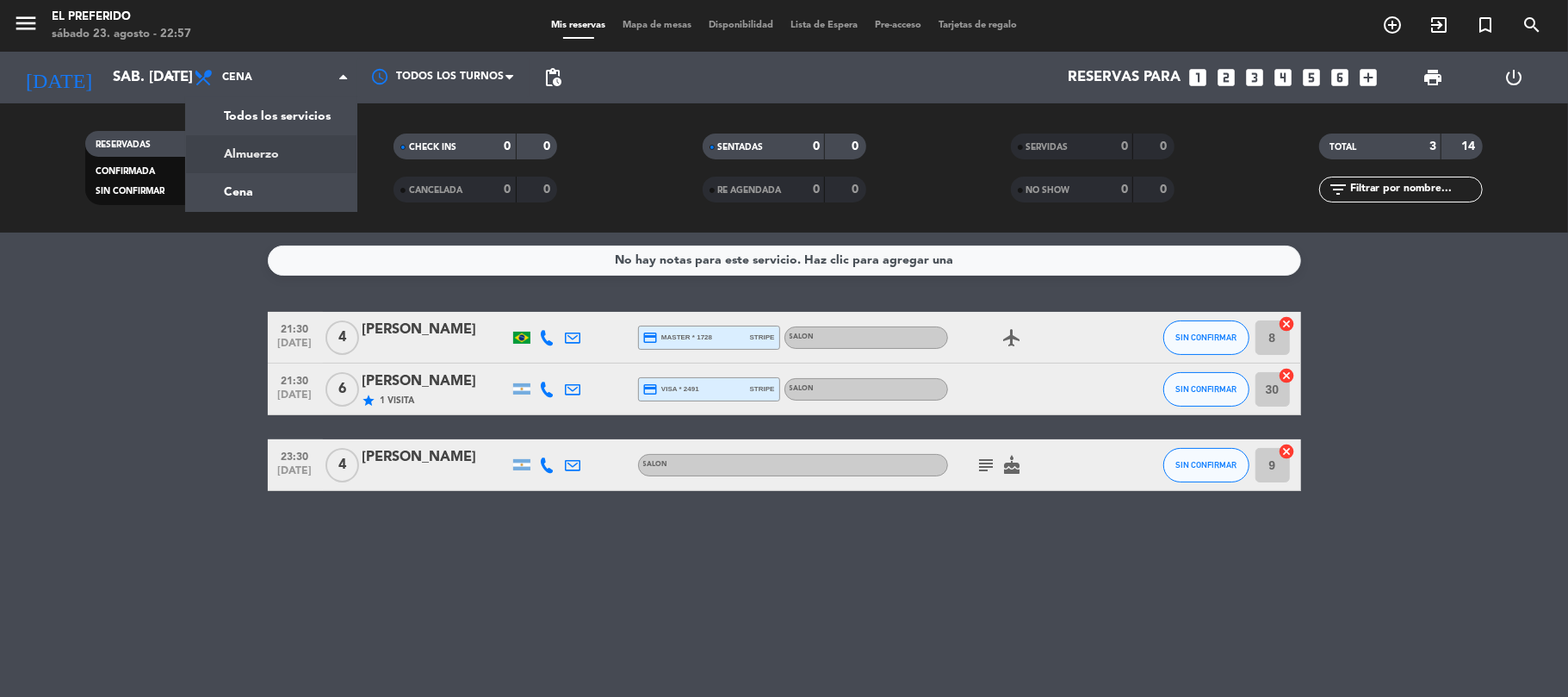
click at [250, 163] on div "menu El Preferido sábado 23. agosto - 22:57 Mis reservas Mapa de mesas Disponib…" at bounding box center [784, 116] width 1568 height 232
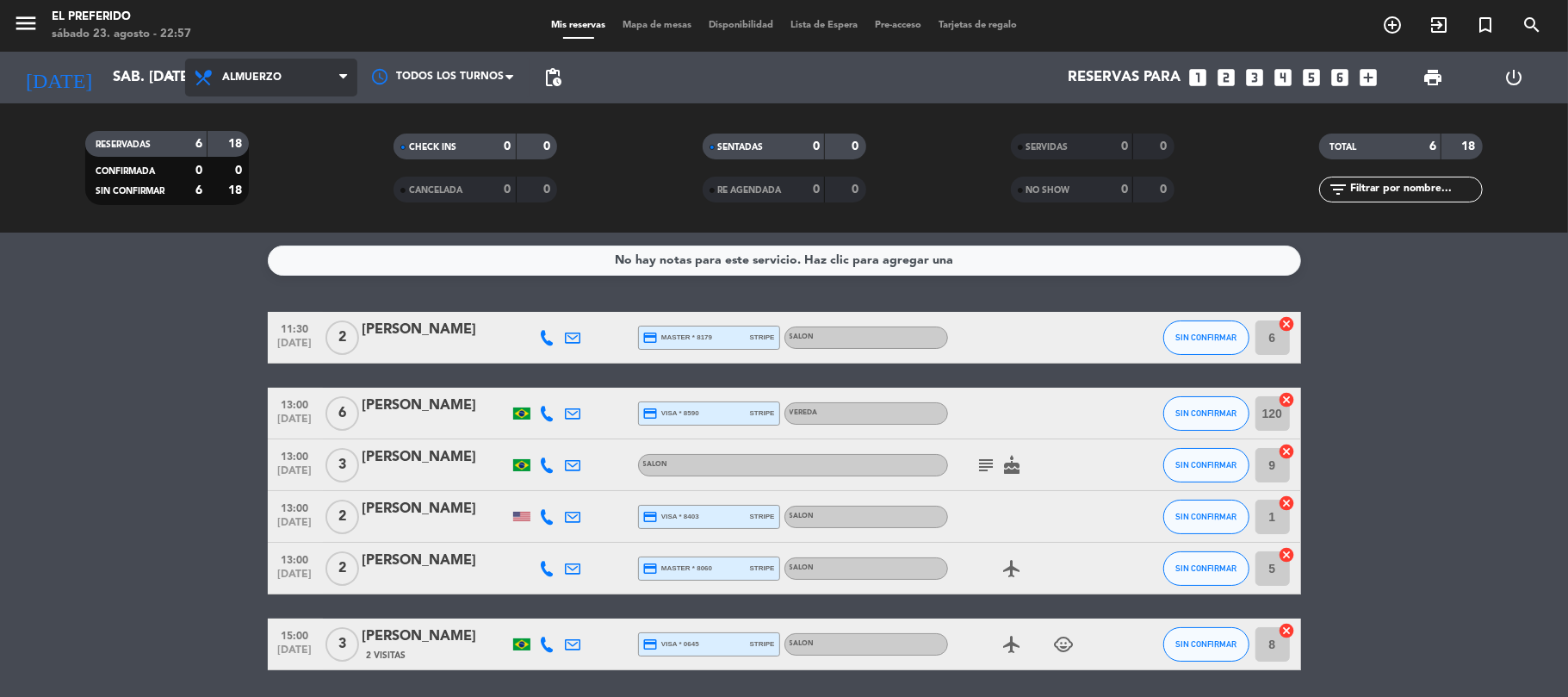
click at [263, 77] on span "Almuerzo" at bounding box center [252, 77] width 59 height 12
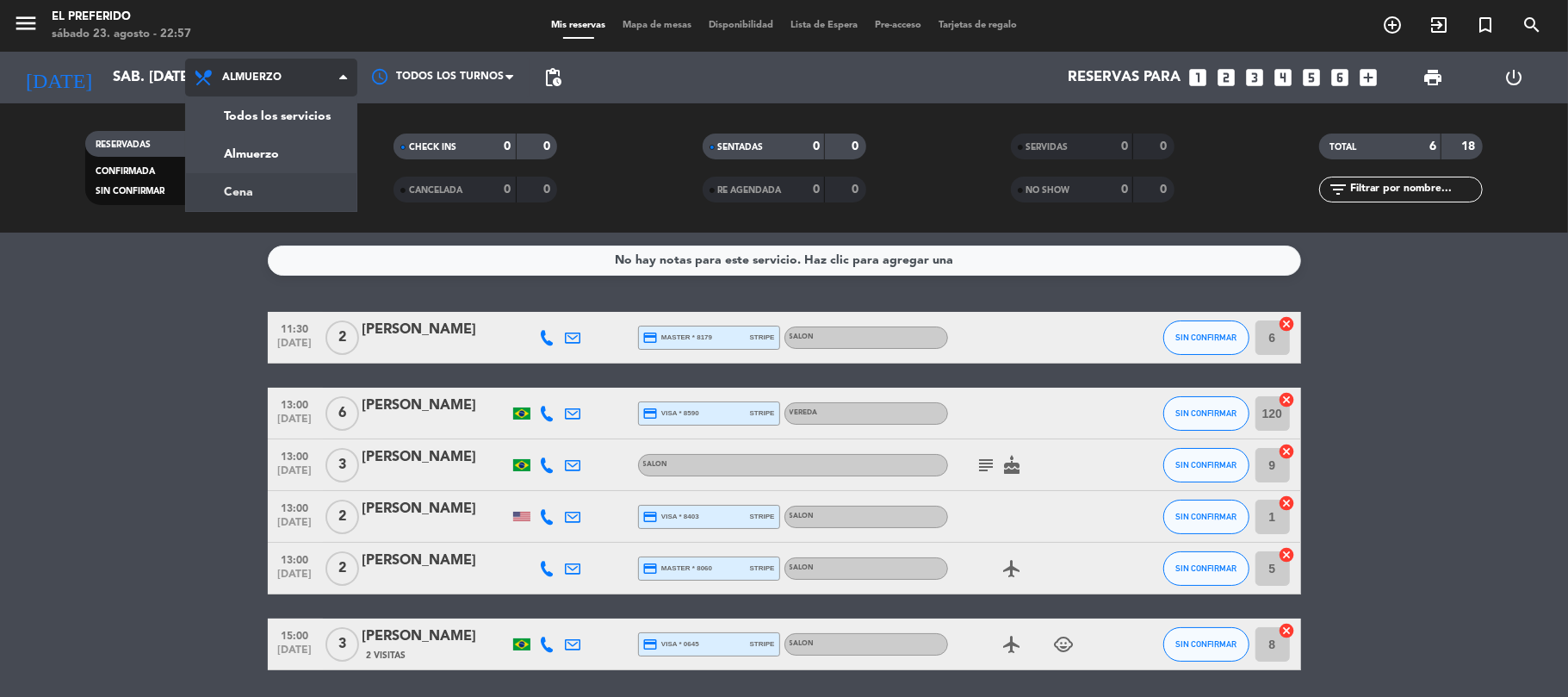
click at [260, 202] on div "menu El Preferido sábado 23. agosto - 22:57 Mis reservas Mapa de mesas Disponib…" at bounding box center [784, 116] width 1568 height 232
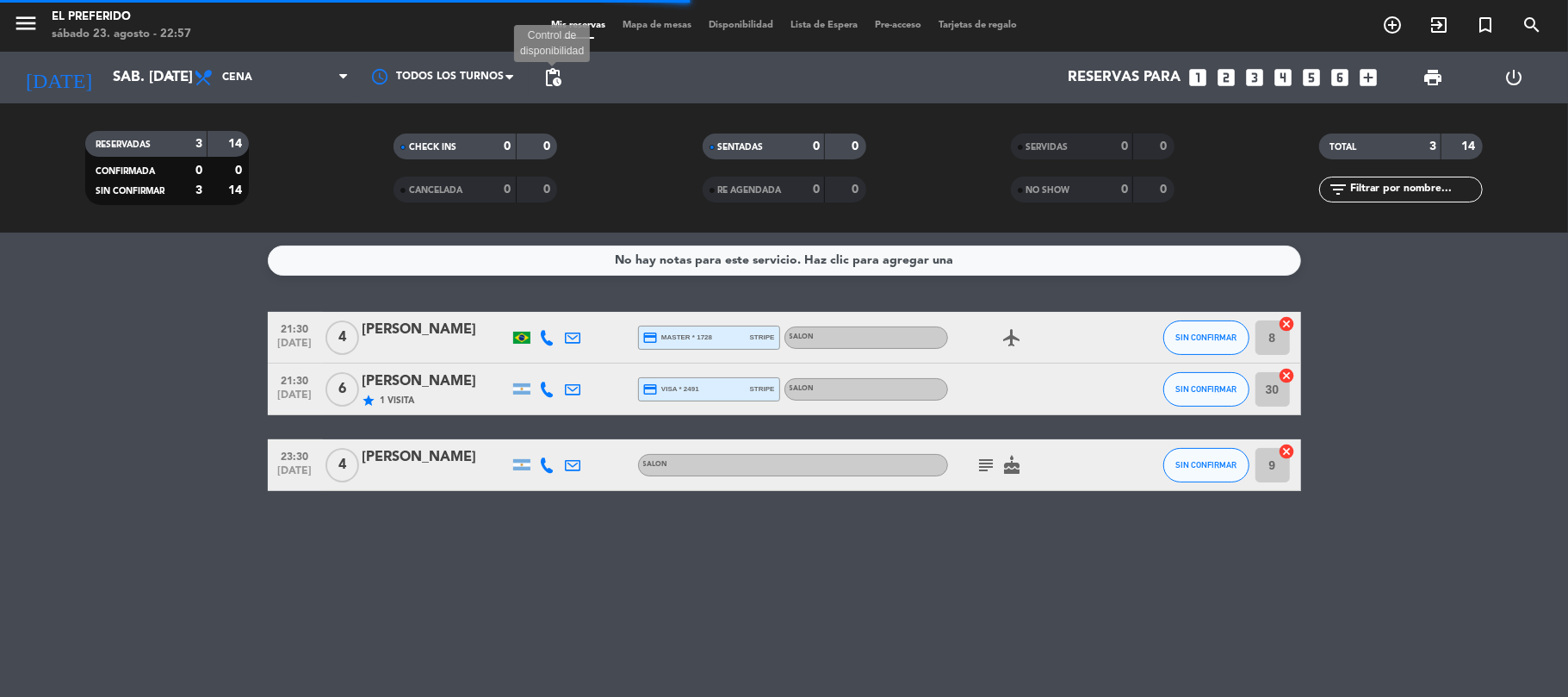
click at [560, 73] on span "pending_actions" at bounding box center [553, 77] width 21 height 21
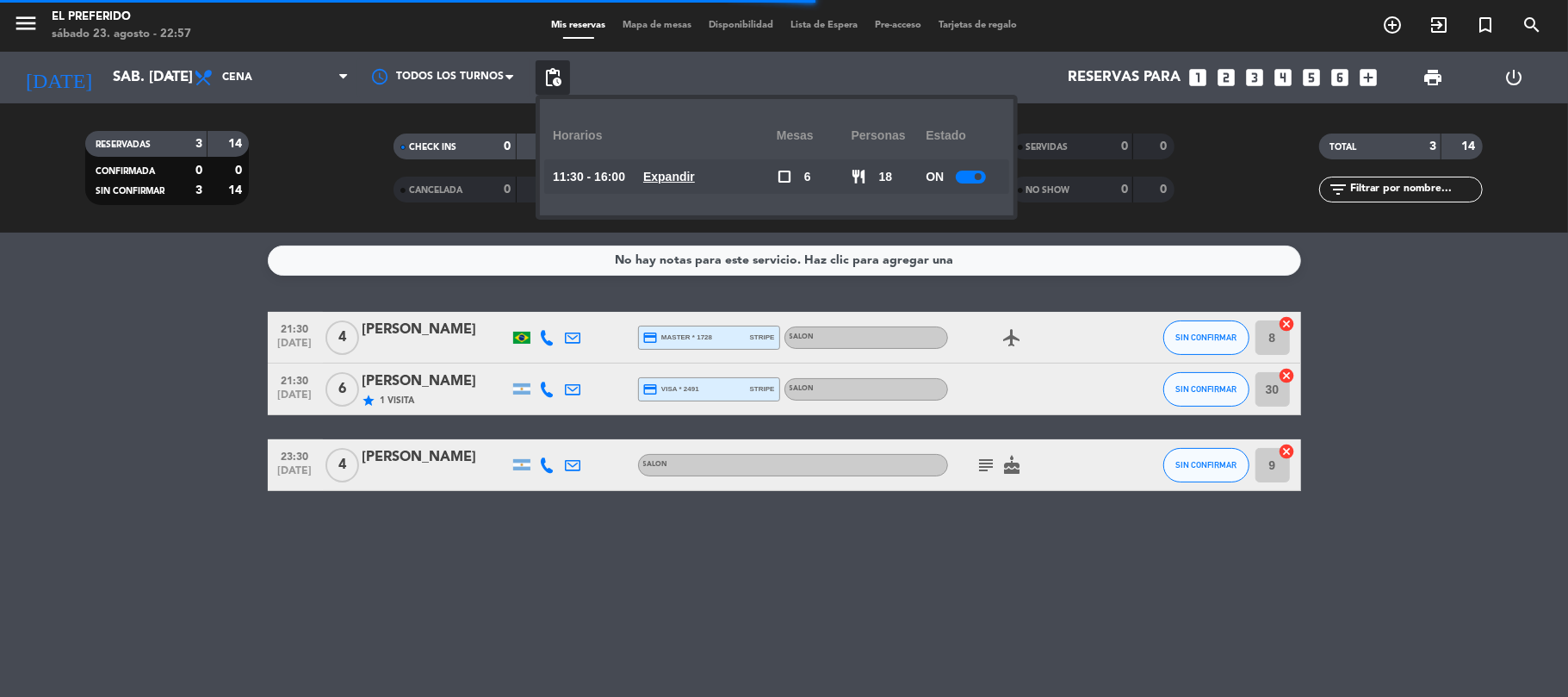
click at [671, 179] on u "Expandir" at bounding box center [669, 177] width 51 height 14
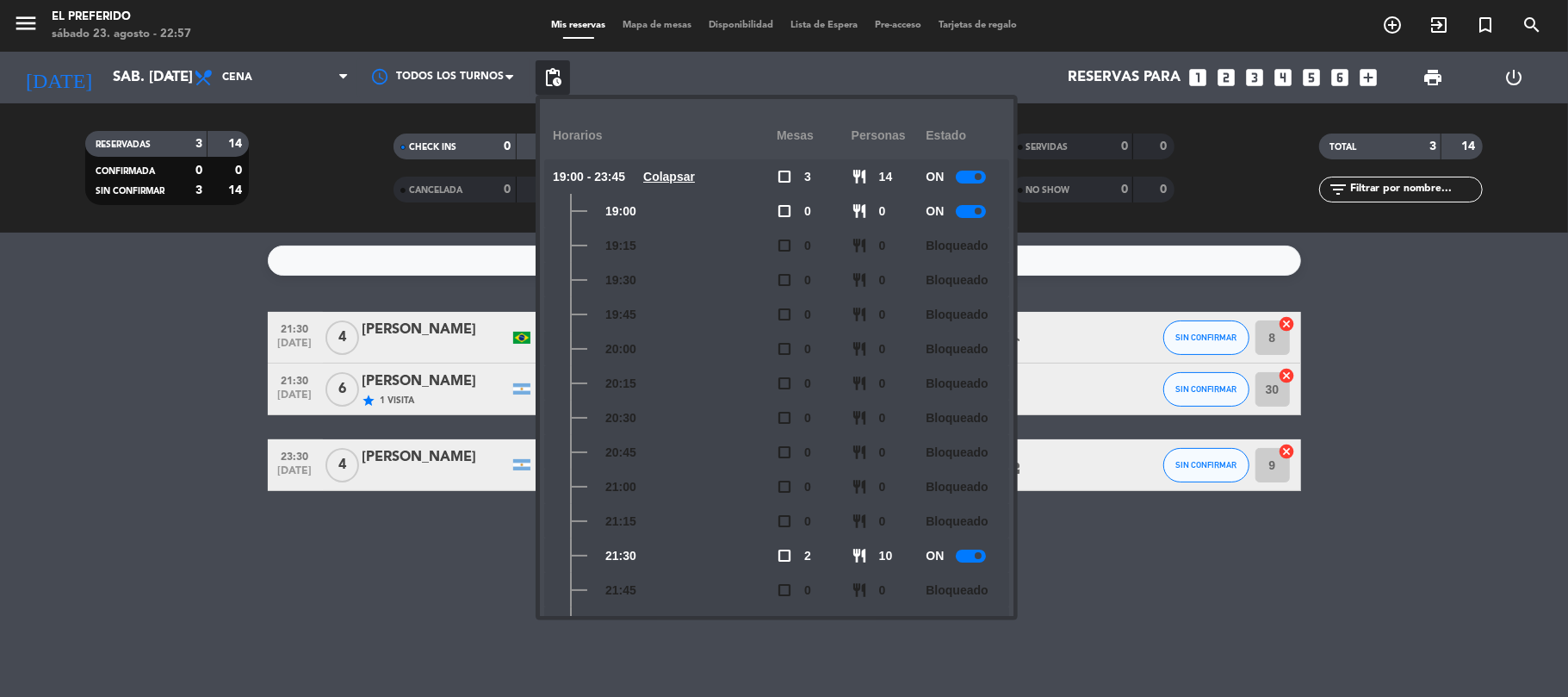
scroll to position [288, 0]
